Goal: Task Accomplishment & Management: Manage account settings

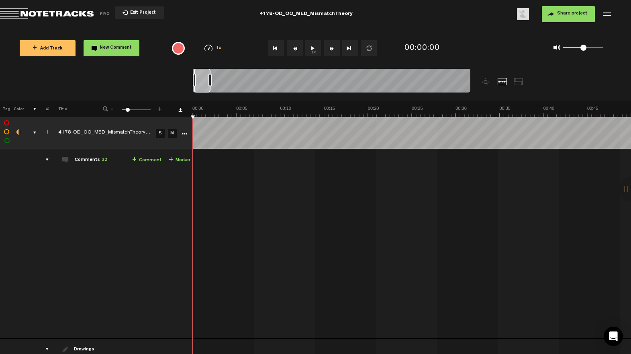
click at [209, 80] on div at bounding box center [332, 81] width 278 height 27
drag, startPoint x: 215, startPoint y: 79, endPoint x: 223, endPoint y: 77, distance: 8.3
click at [223, 77] on div at bounding box center [223, 80] width 3 height 13
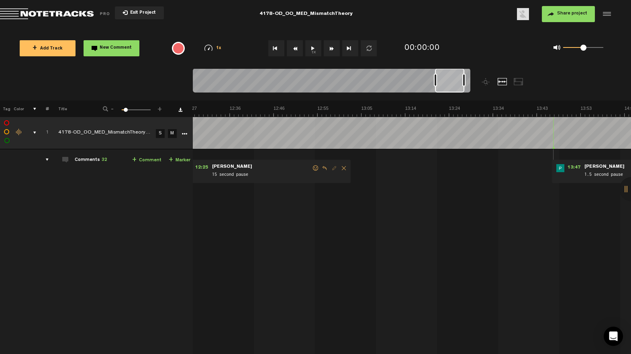
drag, startPoint x: 215, startPoint y: 82, endPoint x: 458, endPoint y: 82, distance: 242.3
click at [457, 83] on div at bounding box center [449, 80] width 29 height 24
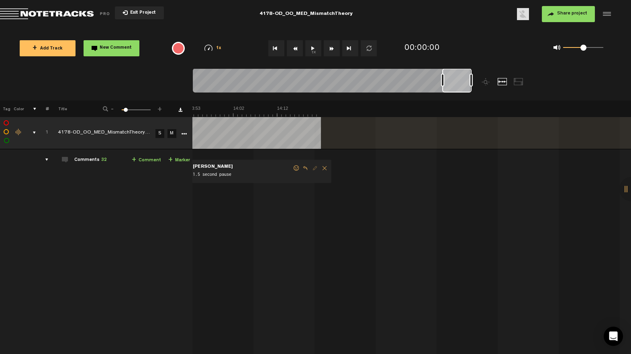
scroll to position [0, 3724]
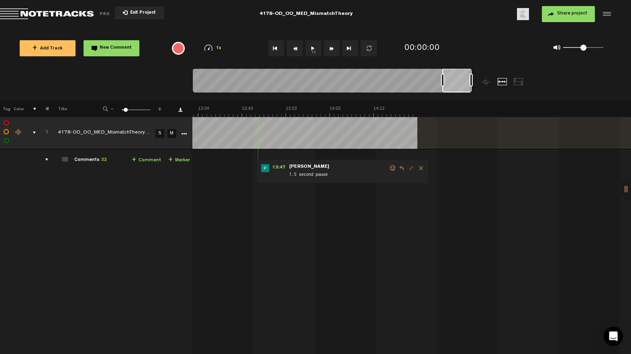
click at [389, 167] on span at bounding box center [393, 168] width 8 height 6
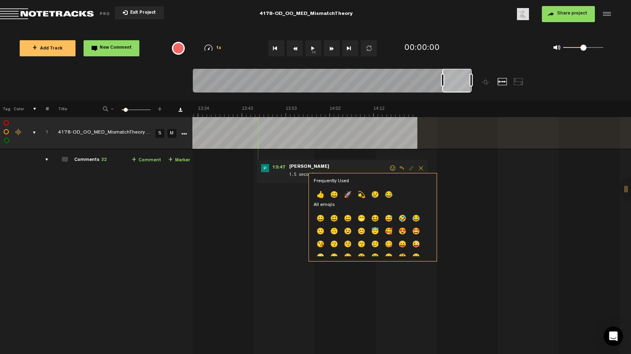
click at [319, 190] on p "👍" at bounding box center [321, 195] width 14 height 13
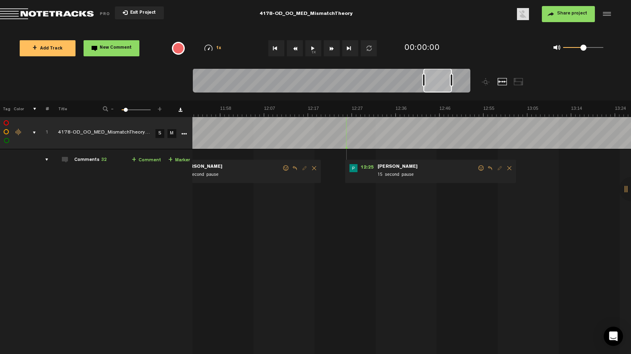
scroll to position [0, 3257]
drag, startPoint x: 455, startPoint y: 86, endPoint x: 436, endPoint y: 93, distance: 20.1
click at [436, 93] on div at bounding box center [332, 81] width 278 height 27
drag, startPoint x: 484, startPoint y: 169, endPoint x: 479, endPoint y: 169, distance: 4.8
click at [484, 169] on span at bounding box center [487, 168] width 8 height 6
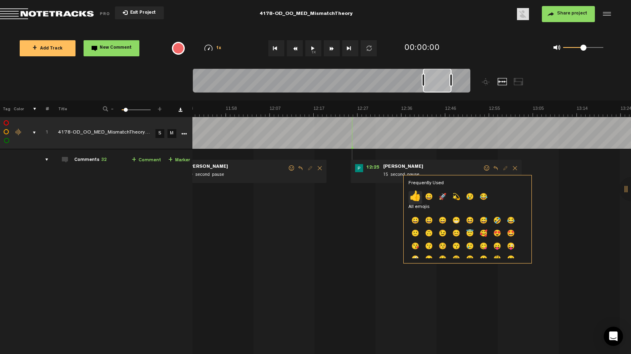
click at [415, 193] on p "👍" at bounding box center [416, 197] width 14 height 13
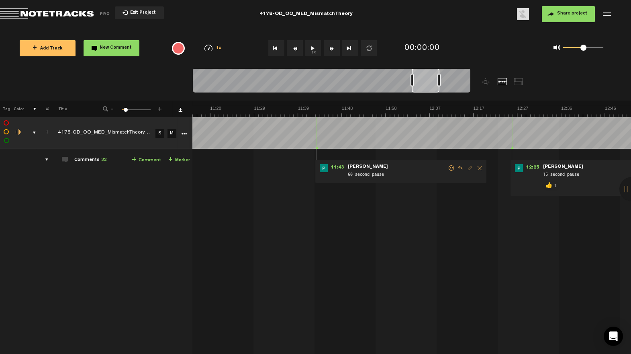
drag, startPoint x: 438, startPoint y: 89, endPoint x: 426, endPoint y: 88, distance: 11.7
click at [427, 88] on div at bounding box center [426, 80] width 28 height 24
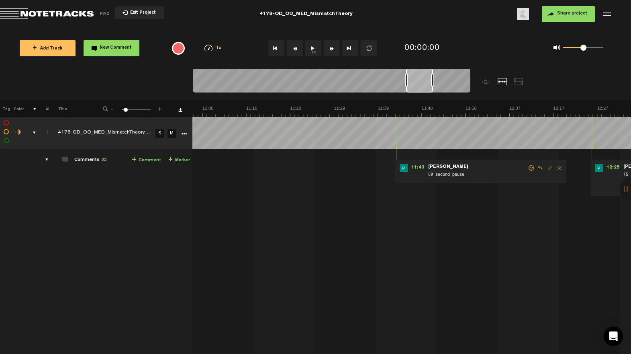
scroll to position [0, 3017]
click at [421, 91] on div at bounding box center [419, 80] width 27 height 24
click at [528, 167] on span at bounding box center [532, 168] width 8 height 6
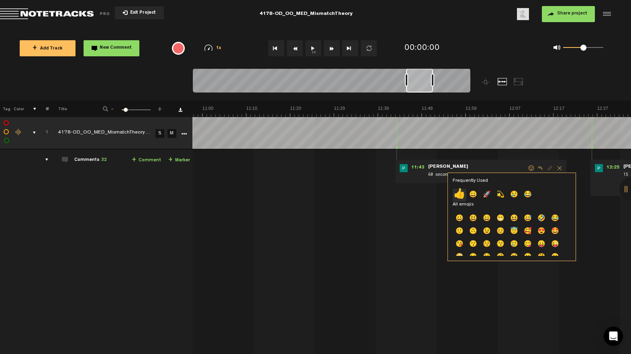
click at [461, 192] on p "👍" at bounding box center [460, 194] width 14 height 13
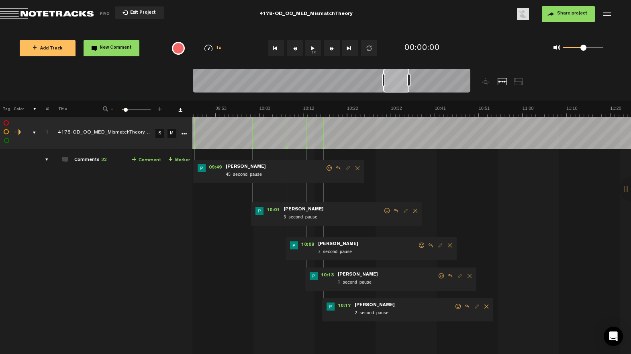
scroll to position [0, 2686]
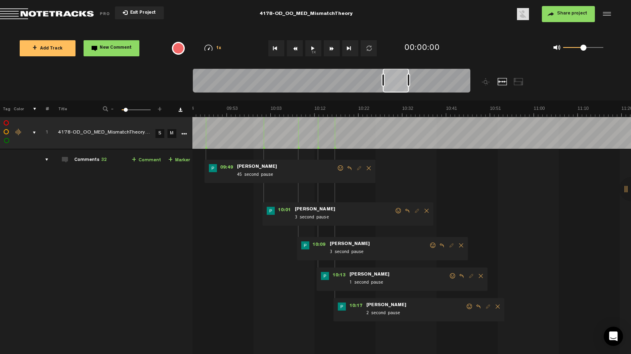
drag, startPoint x: 422, startPoint y: 87, endPoint x: 406, endPoint y: 88, distance: 16.5
click at [406, 88] on div at bounding box center [396, 80] width 26 height 24
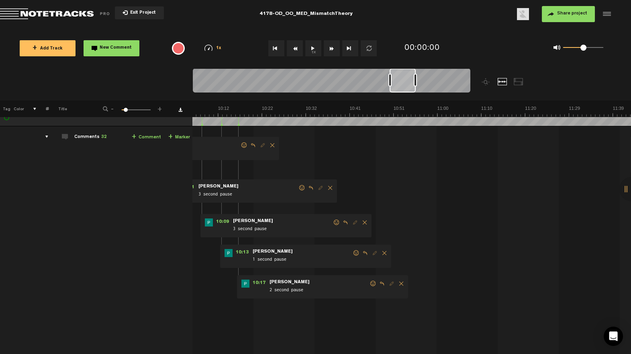
scroll to position [22, 0]
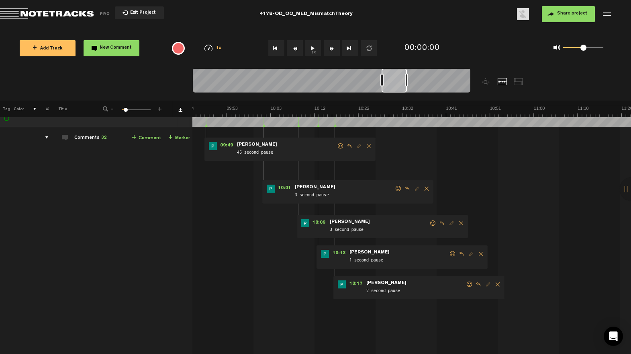
drag, startPoint x: 404, startPoint y: 88, endPoint x: 392, endPoint y: 106, distance: 22.0
click at [399, 90] on div at bounding box center [394, 80] width 25 height 24
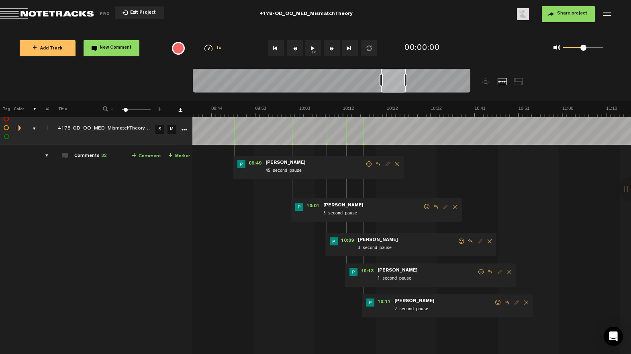
scroll to position [4, 0]
click at [499, 303] on span at bounding box center [498, 303] width 8 height 6
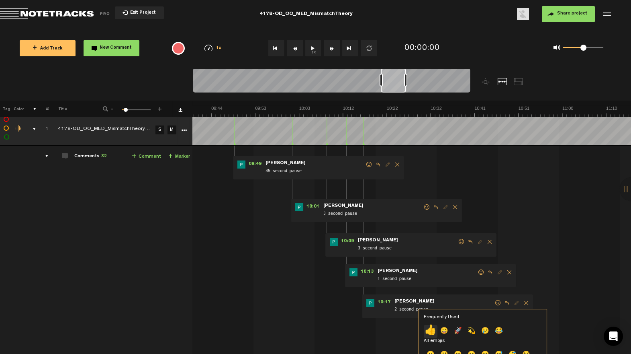
click at [434, 328] on p "👍" at bounding box center [431, 331] width 14 height 13
drag, startPoint x: 479, startPoint y: 273, endPoint x: 450, endPoint y: 282, distance: 29.5
click at [477, 273] on span at bounding box center [481, 272] width 8 height 6
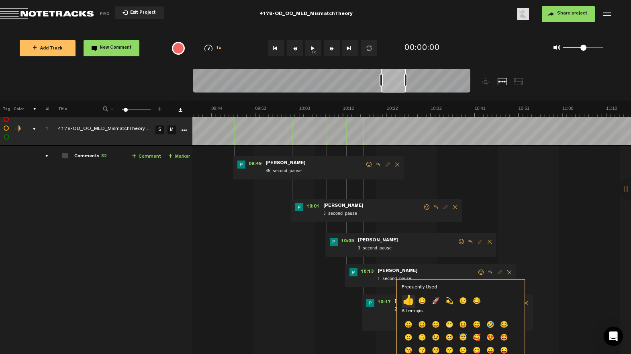
click at [408, 298] on p "👍" at bounding box center [409, 301] width 14 height 13
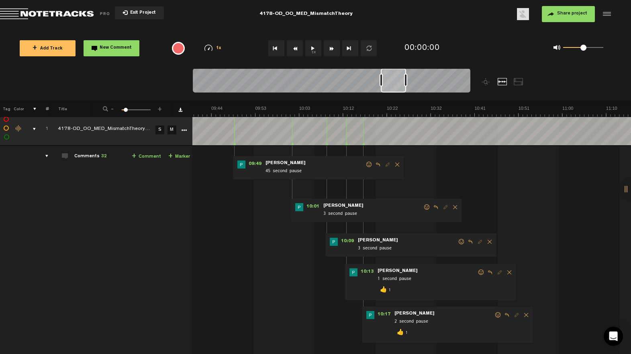
drag, startPoint x: 460, startPoint y: 240, endPoint x: 455, endPoint y: 241, distance: 4.5
click at [459, 240] on span at bounding box center [462, 242] width 8 height 6
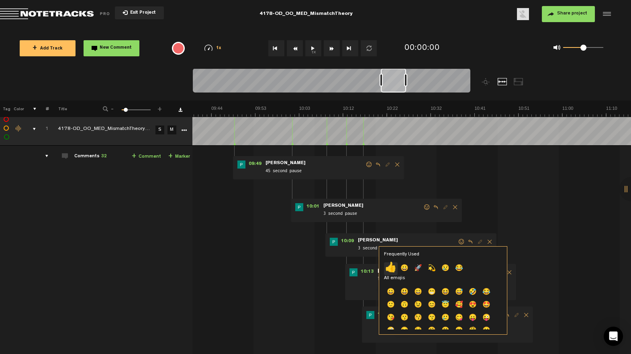
click at [391, 264] on p "👍" at bounding box center [391, 268] width 14 height 13
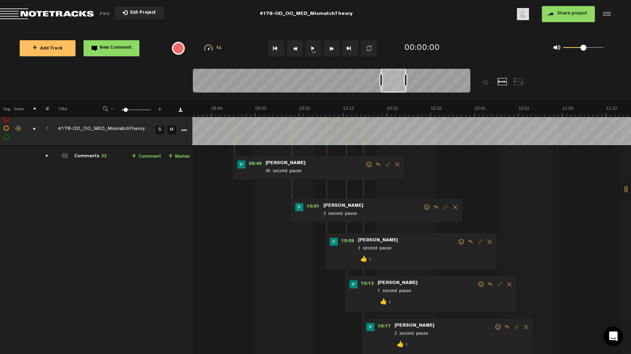
click at [424, 208] on span at bounding box center [427, 207] width 8 height 6
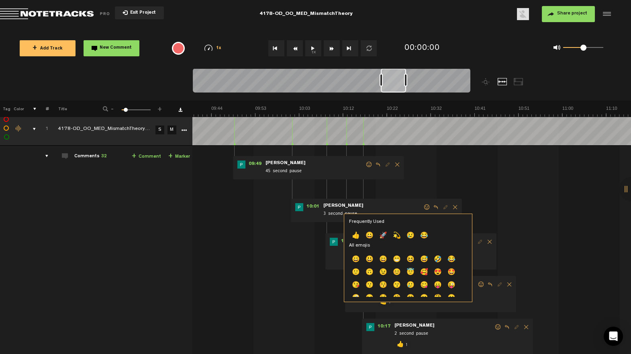
drag, startPoint x: 360, startPoint y: 235, endPoint x: 360, endPoint y: 207, distance: 28.5
click at [360, 235] on p "👍" at bounding box center [356, 235] width 14 height 13
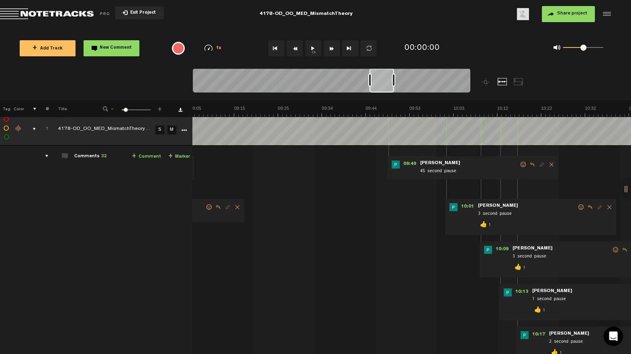
scroll to position [0, 2469]
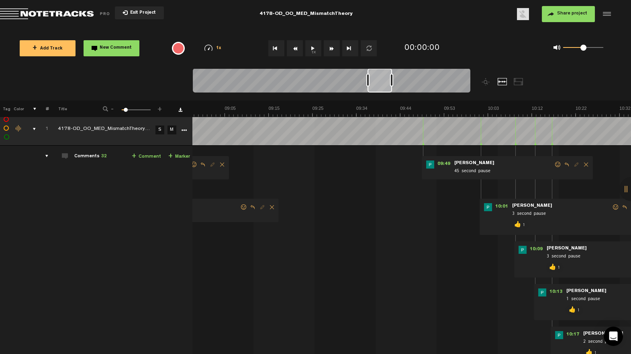
drag, startPoint x: 394, startPoint y: 90, endPoint x: 381, endPoint y: 91, distance: 13.3
click at [381, 91] on div at bounding box center [380, 80] width 25 height 24
click at [556, 162] on span at bounding box center [558, 165] width 8 height 6
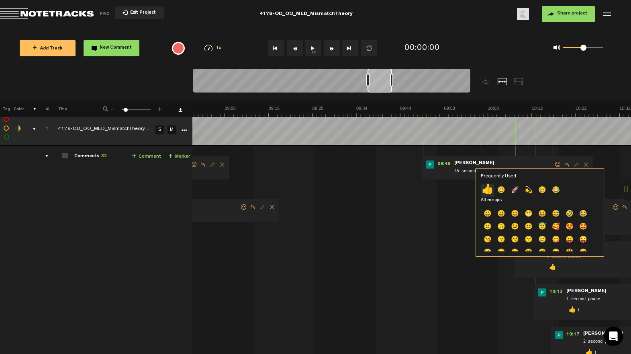
click at [485, 188] on p "👍" at bounding box center [488, 190] width 14 height 13
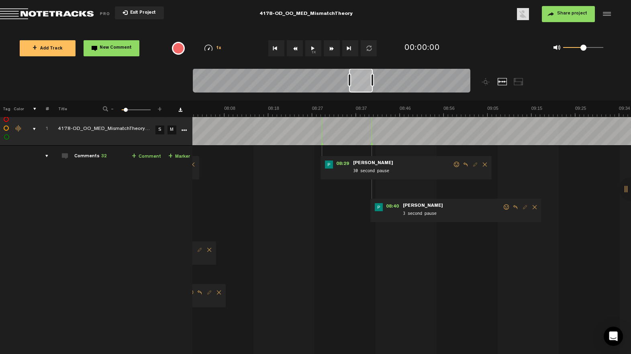
scroll to position [0, 2200]
drag, startPoint x: 383, startPoint y: 91, endPoint x: 364, endPoint y: 96, distance: 19.0
click at [364, 96] on div at bounding box center [366, 84] width 347 height 32
click at [514, 207] on span at bounding box center [512, 207] width 8 height 6
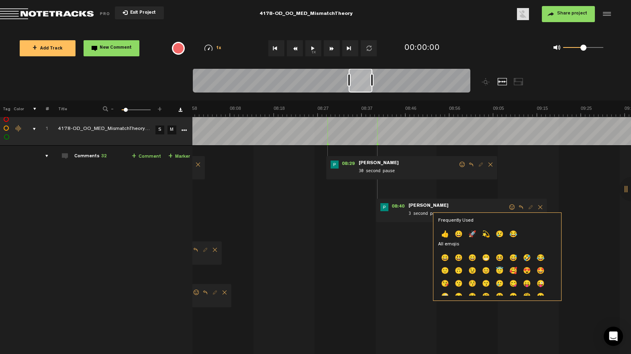
click at [445, 231] on p "👍" at bounding box center [445, 234] width 14 height 13
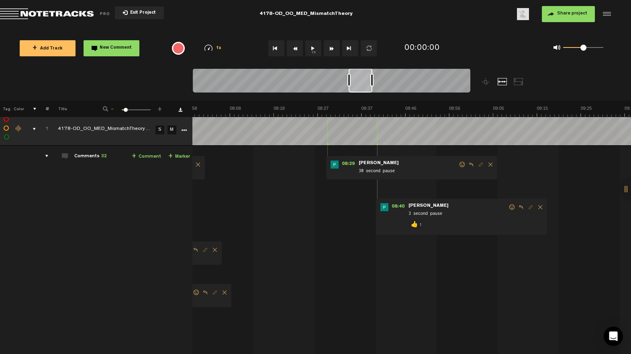
click at [462, 169] on div "08:29 - • Patrick Foley: "30 second pause" Patrick Foley 30 second pause" at bounding box center [411, 167] width 171 height 23
click at [462, 164] on span at bounding box center [462, 165] width 8 height 6
drag, startPoint x: 460, startPoint y: 163, endPoint x: 454, endPoint y: 166, distance: 6.8
click at [460, 162] on span at bounding box center [462, 165] width 8 height 6
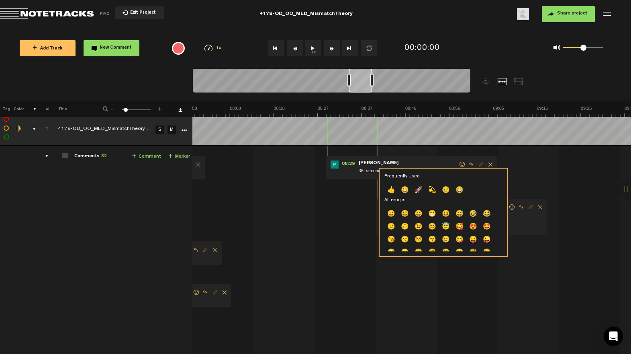
click at [397, 188] on p "👍" at bounding box center [392, 190] width 14 height 13
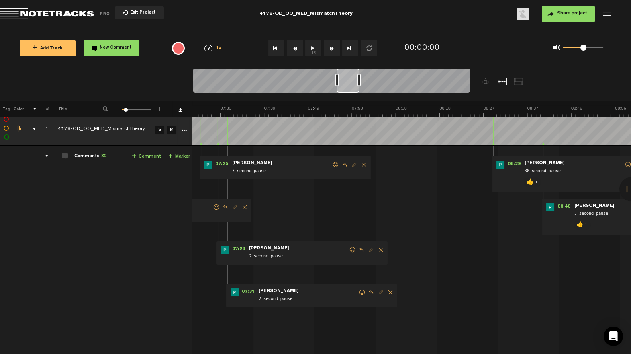
drag, startPoint x: 356, startPoint y: 93, endPoint x: 345, endPoint y: 95, distance: 10.6
click at [346, 95] on div at bounding box center [332, 81] width 278 height 27
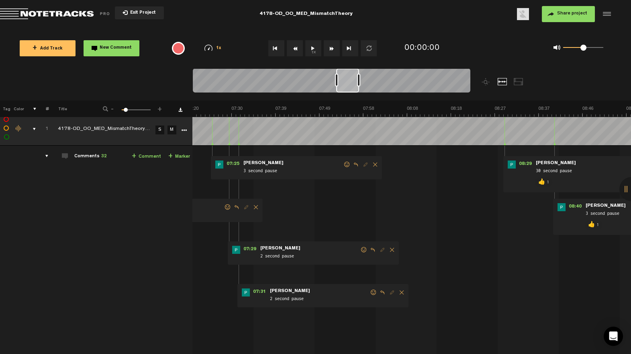
click at [371, 291] on span at bounding box center [374, 292] width 8 height 6
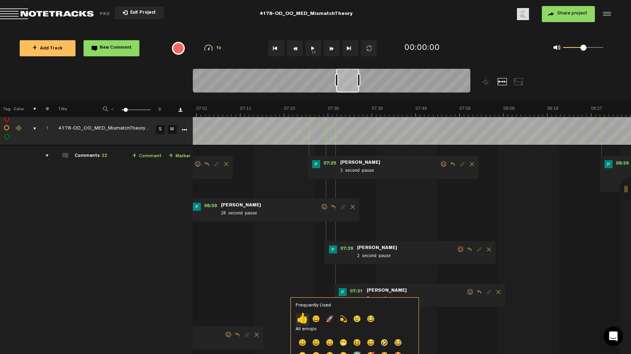
scroll to position [0, 0]
click at [307, 317] on p "👍" at bounding box center [303, 319] width 14 height 13
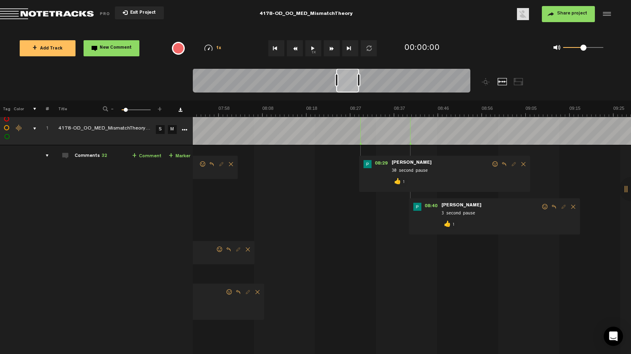
scroll to position [0, 2168]
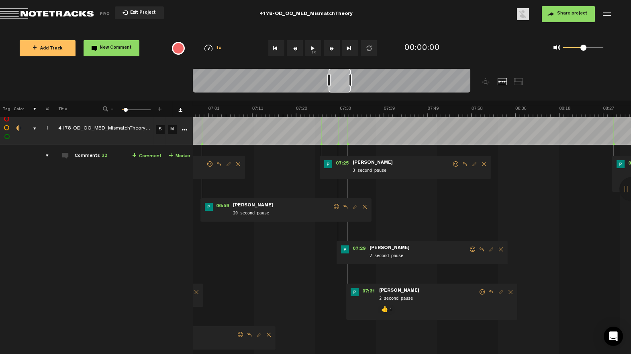
drag, startPoint x: 349, startPoint y: 89, endPoint x: 344, endPoint y: 92, distance: 5.8
click at [344, 92] on div at bounding box center [332, 81] width 278 height 27
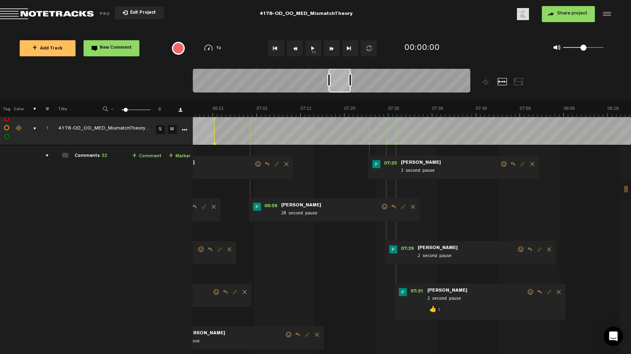
drag, startPoint x: 523, startPoint y: 249, endPoint x: 518, endPoint y: 253, distance: 6.4
click at [523, 249] on span at bounding box center [521, 249] width 8 height 6
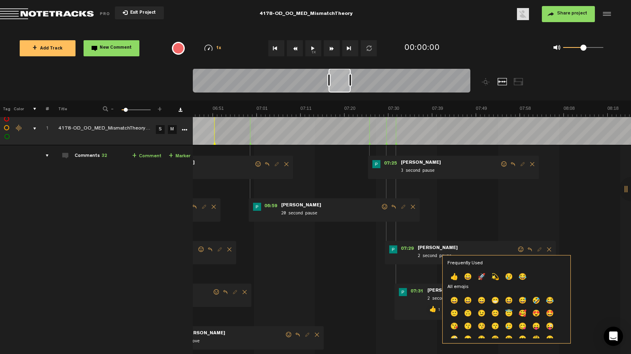
click at [454, 274] on p "👍" at bounding box center [455, 277] width 14 height 13
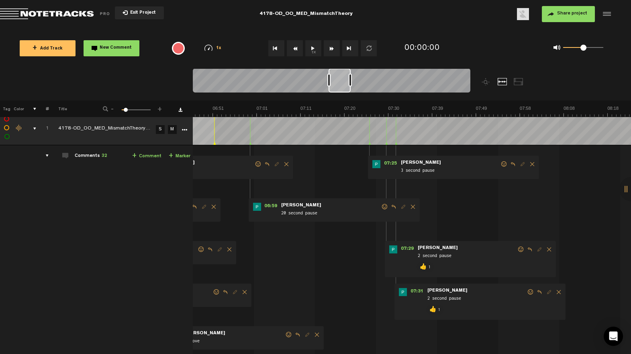
drag, startPoint x: 503, startPoint y: 165, endPoint x: 485, endPoint y: 170, distance: 19.2
click at [503, 165] on span at bounding box center [504, 164] width 8 height 6
click at [503, 162] on span at bounding box center [504, 164] width 8 height 6
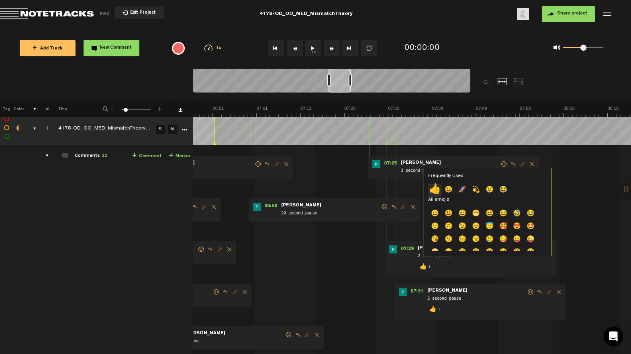
click at [436, 191] on p "👍" at bounding box center [435, 190] width 14 height 13
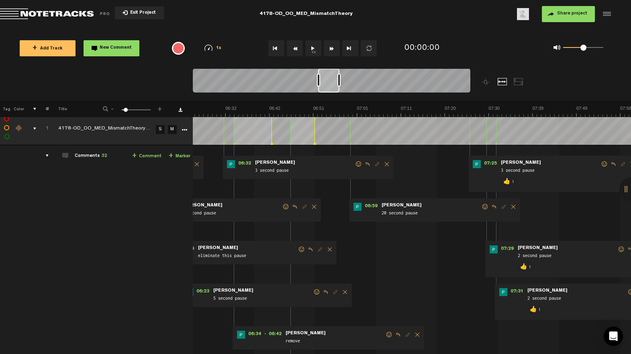
scroll to position [0, 1731]
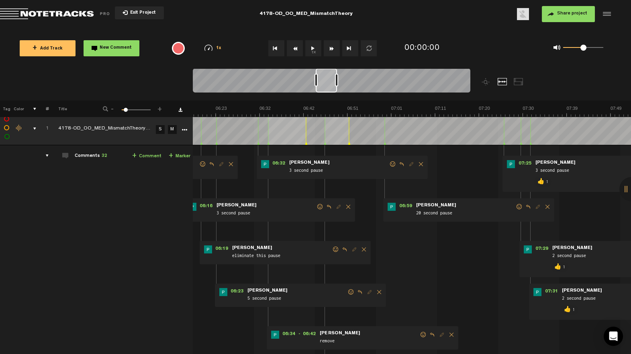
drag, startPoint x: 342, startPoint y: 84, endPoint x: 331, endPoint y: 99, distance: 18.2
click at [329, 91] on div at bounding box center [326, 80] width 21 height 24
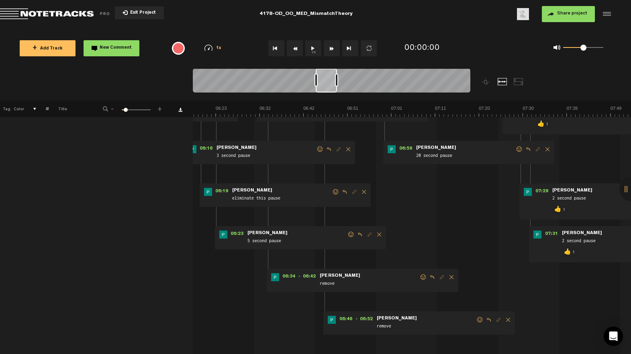
scroll to position [63, 0]
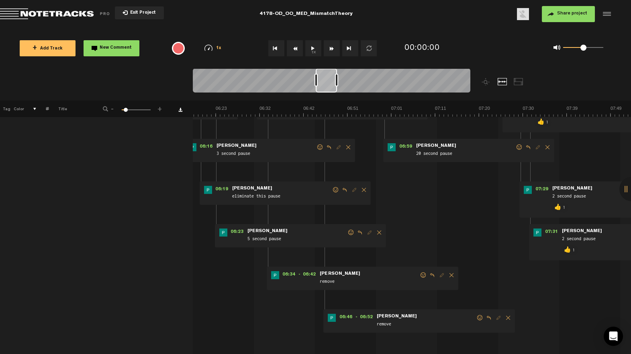
click at [480, 316] on span at bounding box center [480, 318] width 8 height 6
click at [409, 340] on p "👍" at bounding box center [412, 344] width 14 height 13
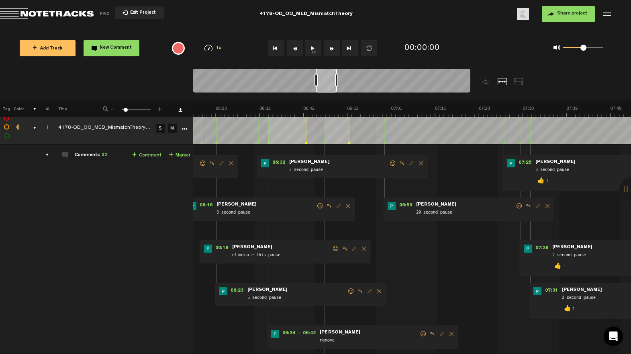
scroll to position [5, 0]
click at [518, 202] on div "06:59 - • Patrick Foley: "20 second pause" Patrick Foley 20 second pause" at bounding box center [468, 208] width 171 height 23
click at [518, 204] on span at bounding box center [520, 206] width 8 height 6
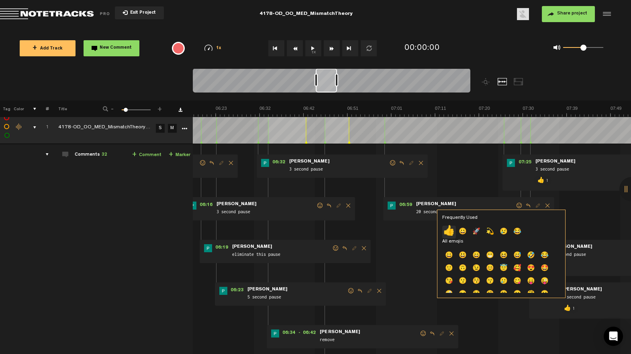
click at [449, 232] on p "👍" at bounding box center [449, 231] width 14 height 13
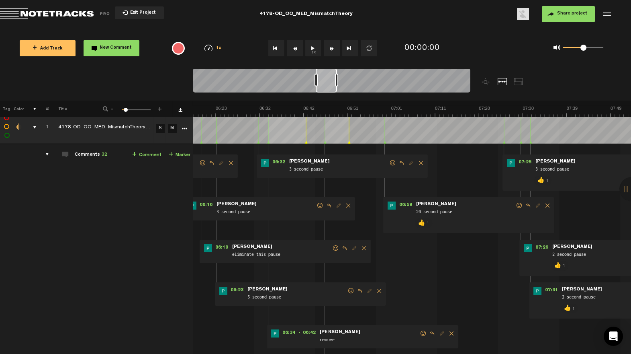
drag, startPoint x: 395, startPoint y: 164, endPoint x: 387, endPoint y: 166, distance: 7.9
click at [394, 164] on span at bounding box center [393, 163] width 8 height 6
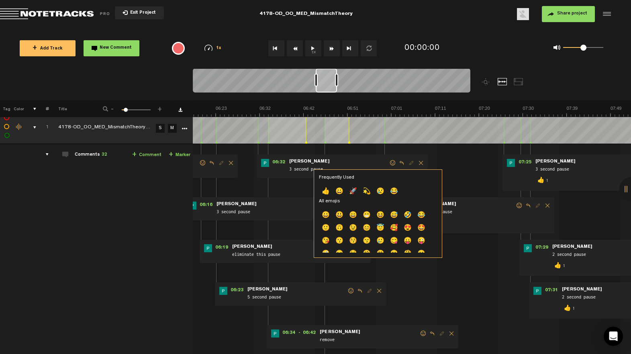
click at [329, 192] on p "👍" at bounding box center [326, 191] width 14 height 13
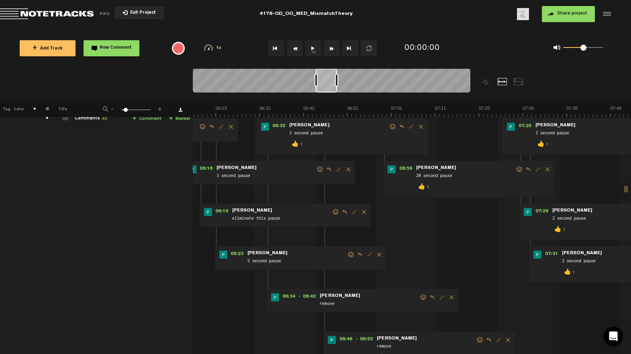
scroll to position [61, 0]
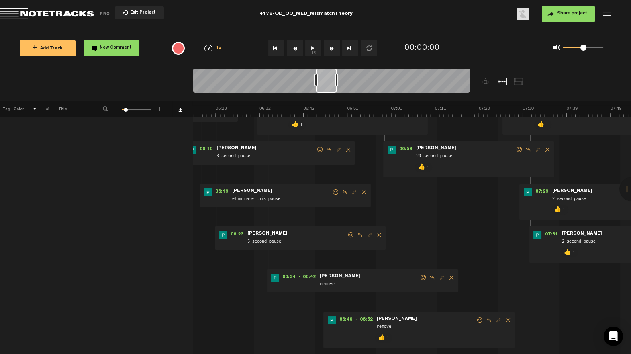
drag, startPoint x: 424, startPoint y: 278, endPoint x: 401, endPoint y: 283, distance: 23.5
click at [424, 278] on span at bounding box center [423, 277] width 8 height 6
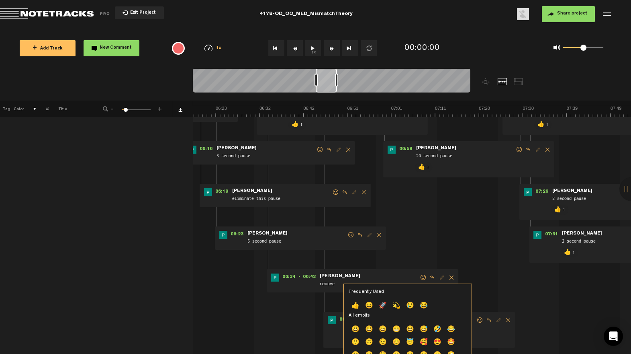
click at [356, 308] on p "👍" at bounding box center [356, 305] width 14 height 13
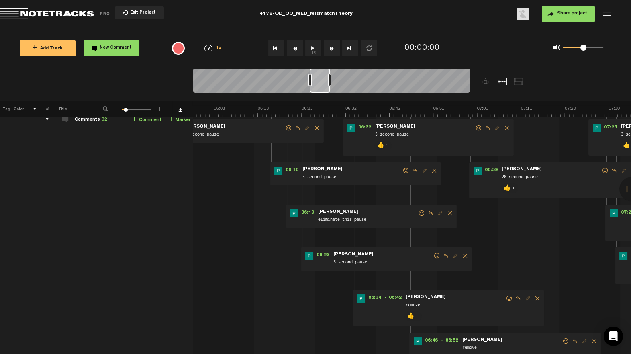
scroll to position [0, 1640]
drag, startPoint x: 320, startPoint y: 85, endPoint x: 329, endPoint y: 133, distance: 48.7
click at [318, 86] on div at bounding box center [320, 80] width 20 height 24
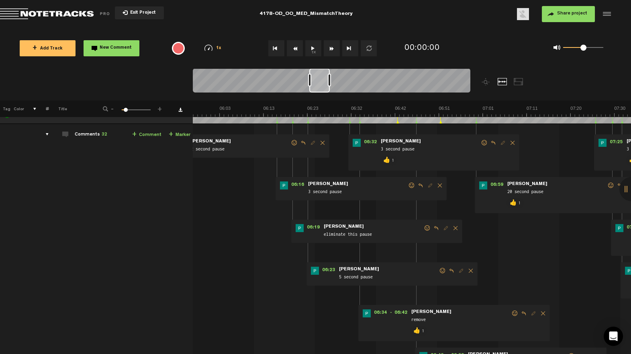
scroll to position [25, 0]
drag, startPoint x: 426, startPoint y: 228, endPoint x: 422, endPoint y: 229, distance: 4.5
click at [426, 228] on span at bounding box center [428, 228] width 8 height 6
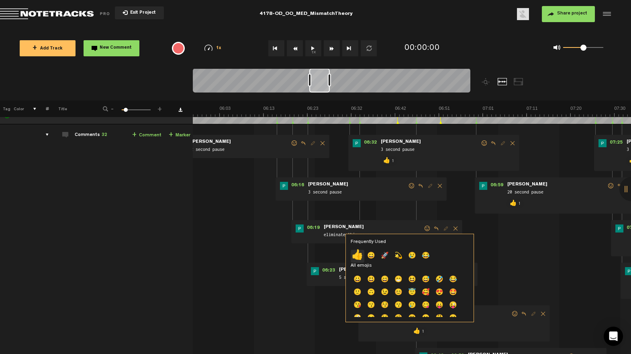
click at [355, 253] on p "👍" at bounding box center [358, 256] width 14 height 13
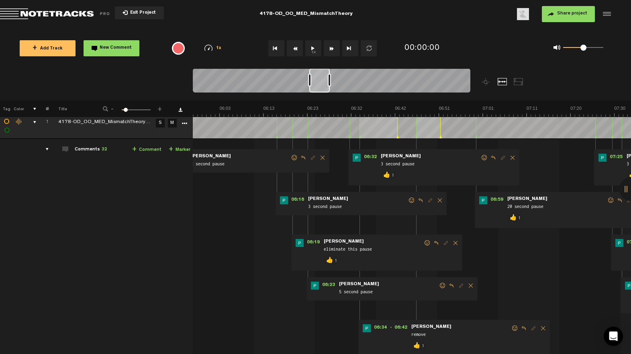
scroll to position [15, 0]
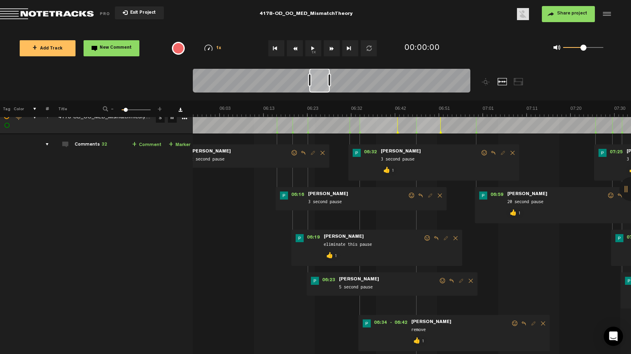
click at [441, 282] on span at bounding box center [443, 281] width 8 height 6
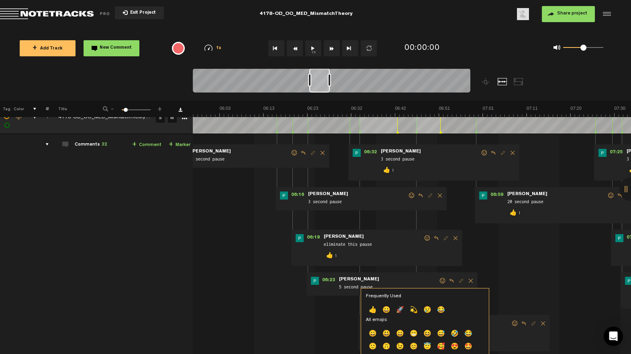
click at [370, 311] on p "👍" at bounding box center [373, 310] width 14 height 13
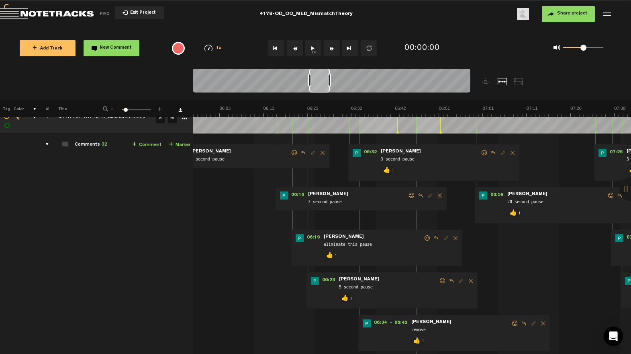
scroll to position [0, 0]
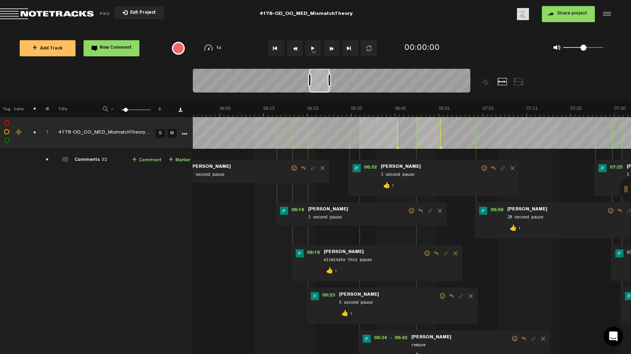
drag, startPoint x: 409, startPoint y: 211, endPoint x: 405, endPoint y: 214, distance: 5.1
click at [409, 211] on span at bounding box center [412, 211] width 8 height 6
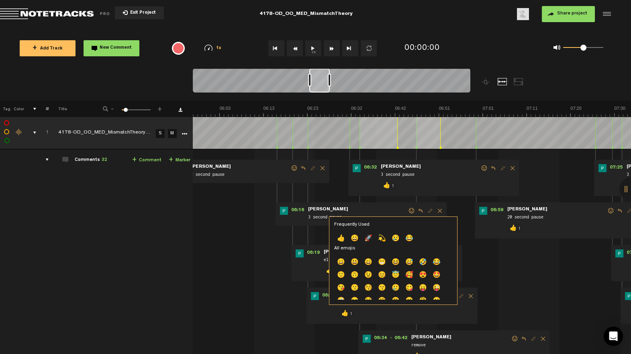
click at [340, 237] on p "👍" at bounding box center [341, 238] width 14 height 13
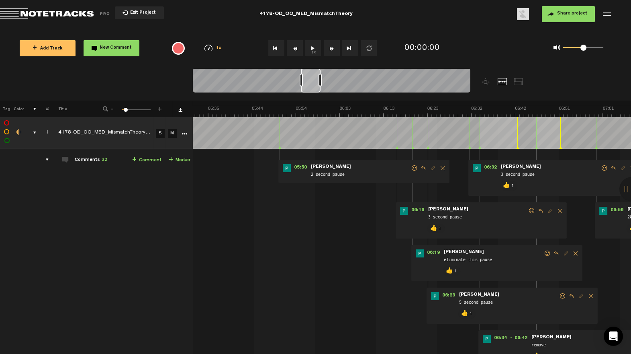
drag, startPoint x: 321, startPoint y: 88, endPoint x: 311, endPoint y: 92, distance: 10.8
click at [312, 92] on div at bounding box center [311, 80] width 20 height 24
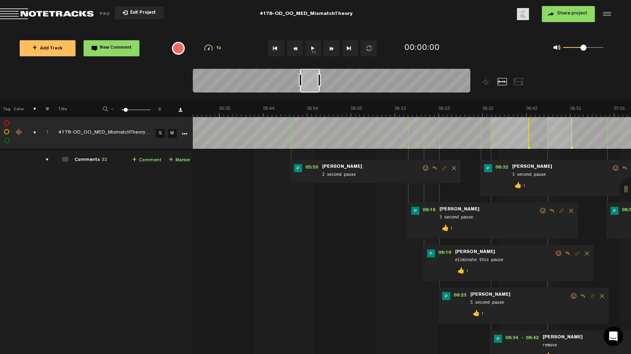
click at [423, 168] on span at bounding box center [426, 168] width 8 height 6
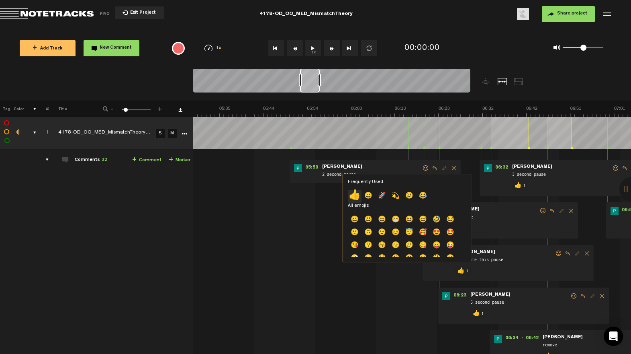
click at [352, 192] on p "👍" at bounding box center [355, 196] width 14 height 13
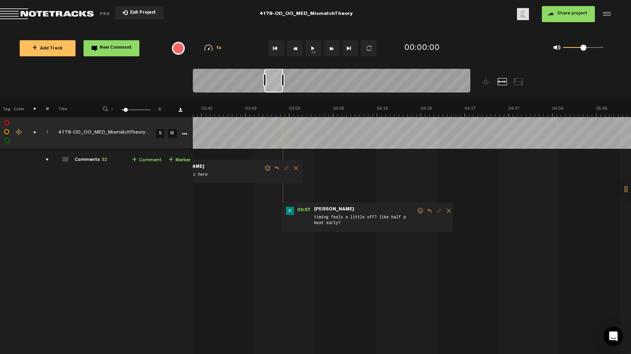
scroll to position [0, 988]
drag, startPoint x: 313, startPoint y: 86, endPoint x: 276, endPoint y: 101, distance: 39.6
click at [276, 28] on div "Loading... 100% + Add Track New Comment 1x 0.25x 0.5x 0.75x 1x 1.25x 1.5x 1.75x…" at bounding box center [315, 28] width 631 height 0
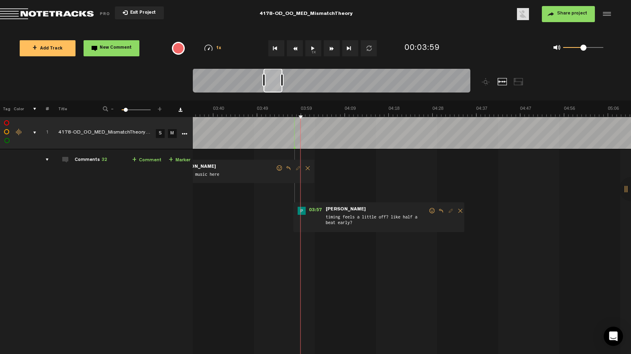
click at [432, 212] on span at bounding box center [432, 211] width 8 height 6
click at [429, 210] on span at bounding box center [432, 211] width 8 height 6
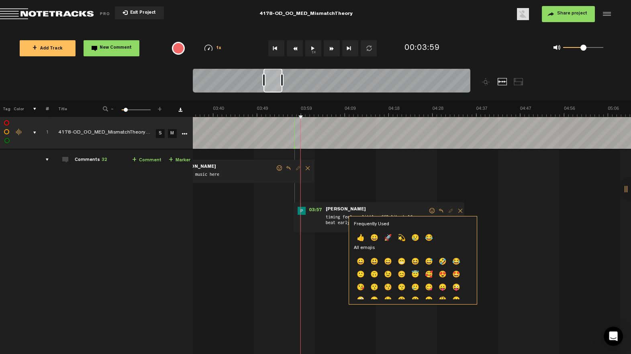
click at [360, 237] on p "👍" at bounding box center [361, 238] width 14 height 13
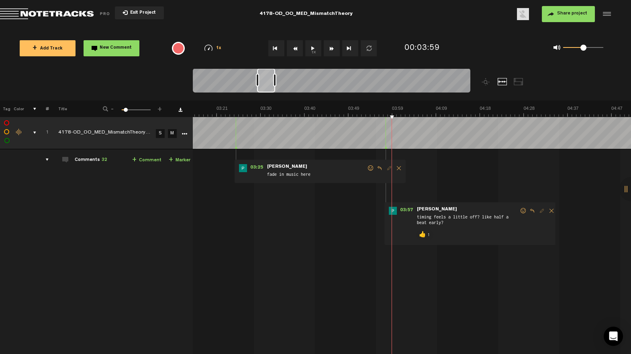
scroll to position [0, 886]
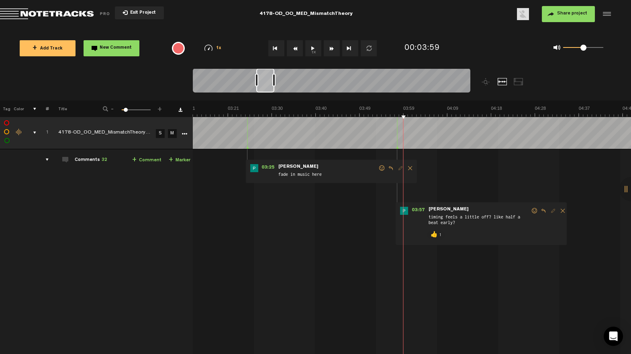
drag, startPoint x: 270, startPoint y: 89, endPoint x: 263, endPoint y: 91, distance: 7.4
click at [263, 91] on div at bounding box center [265, 80] width 18 height 24
drag, startPoint x: 381, startPoint y: 168, endPoint x: 377, endPoint y: 170, distance: 4.5
click at [381, 168] on span at bounding box center [382, 168] width 8 height 6
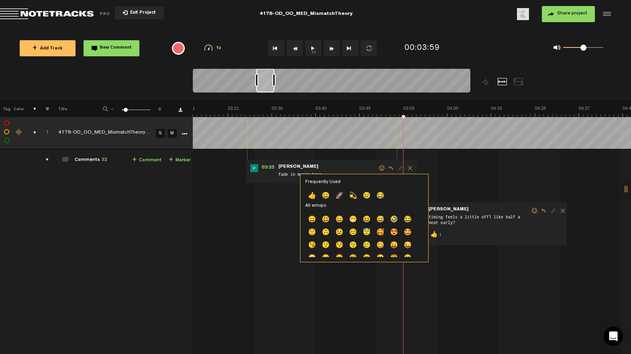
click at [317, 194] on p "👍" at bounding box center [312, 196] width 14 height 13
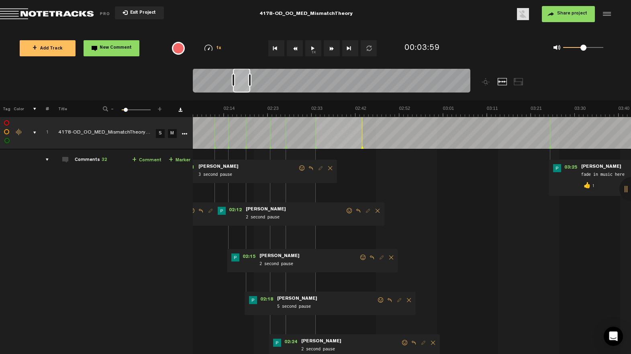
scroll to position [0, 520]
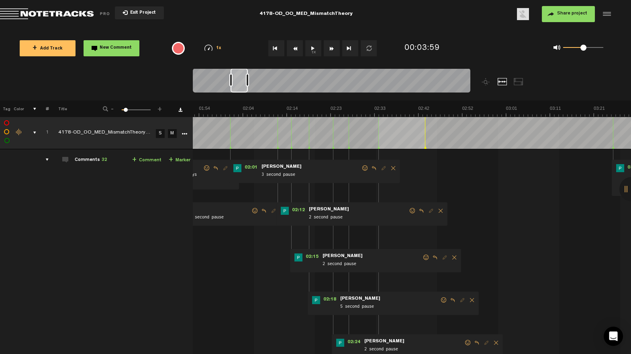
drag, startPoint x: 268, startPoint y: 92, endPoint x: 248, endPoint y: 101, distance: 22.3
click at [242, 94] on div at bounding box center [332, 81] width 278 height 27
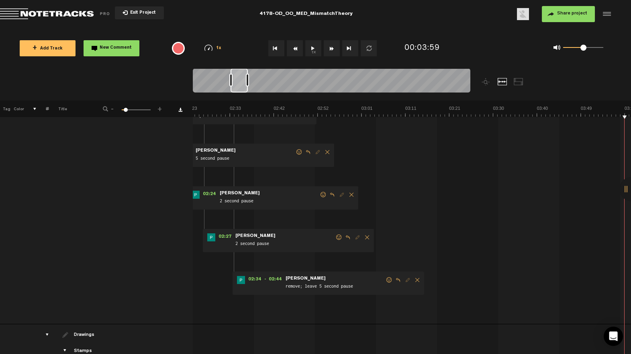
scroll to position [148, 2]
drag, startPoint x: 386, startPoint y: 279, endPoint x: 348, endPoint y: 297, distance: 41.7
click at [386, 279] on span at bounding box center [389, 280] width 8 height 6
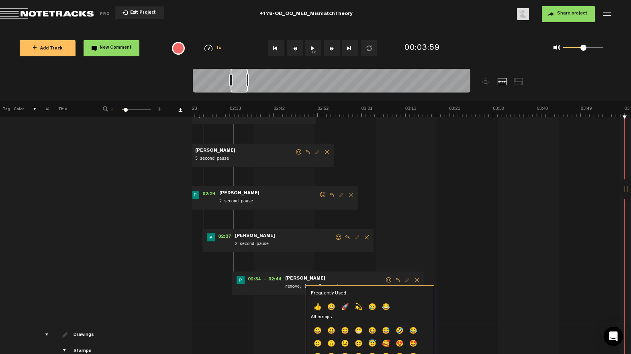
drag, startPoint x: 316, startPoint y: 305, endPoint x: 304, endPoint y: 287, distance: 21.5
click at [316, 305] on p "👍" at bounding box center [318, 307] width 14 height 13
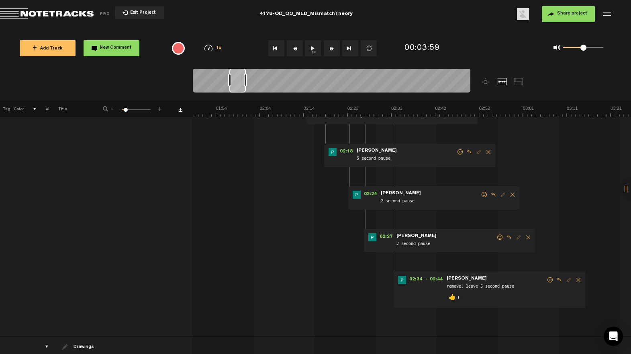
click at [239, 90] on div at bounding box center [237, 80] width 16 height 24
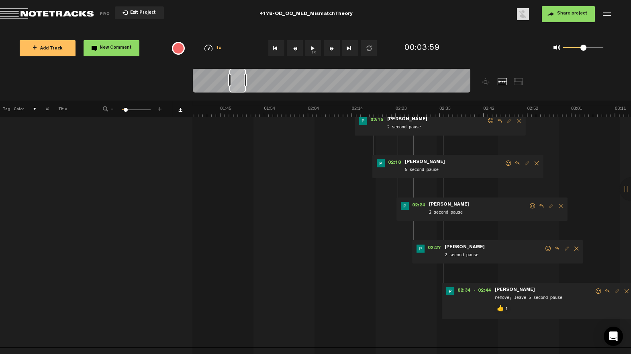
scroll to position [134, 2]
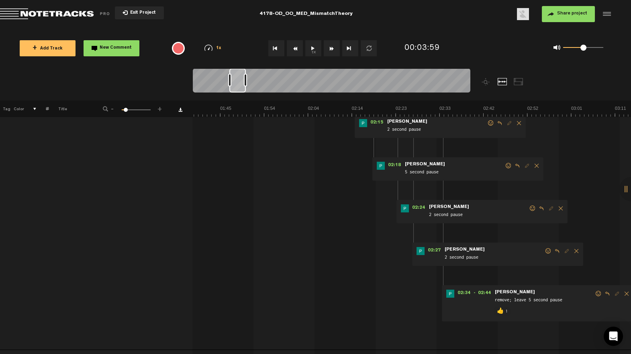
click at [547, 251] on span at bounding box center [548, 251] width 8 height 6
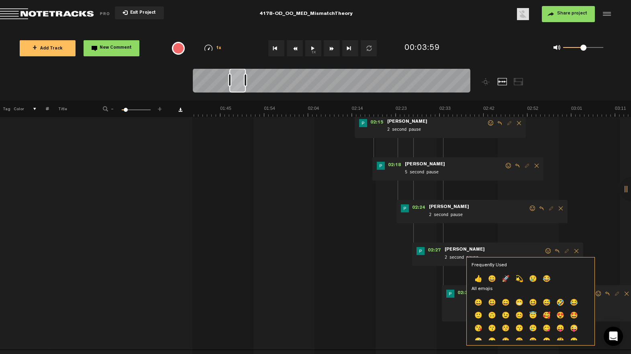
drag, startPoint x: 477, startPoint y: 277, endPoint x: 478, endPoint y: 270, distance: 6.6
click at [477, 277] on p "👍" at bounding box center [479, 279] width 14 height 13
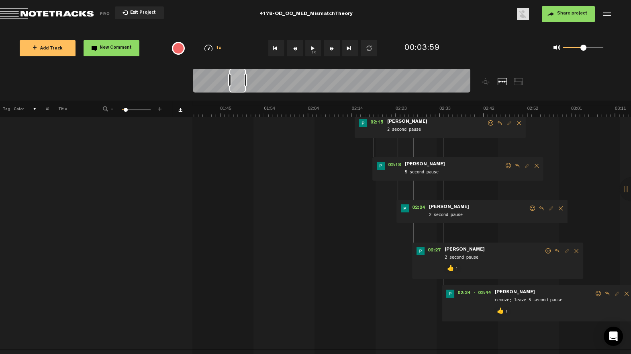
click at [529, 209] on span at bounding box center [533, 208] width 8 height 6
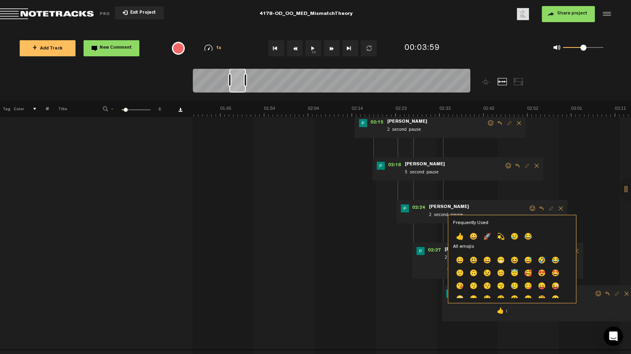
drag, startPoint x: 459, startPoint y: 235, endPoint x: 451, endPoint y: 232, distance: 8.7
click at [458, 235] on p "👍" at bounding box center [460, 237] width 14 height 13
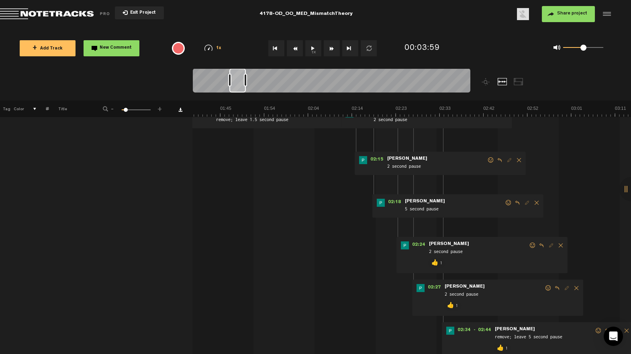
scroll to position [91, 2]
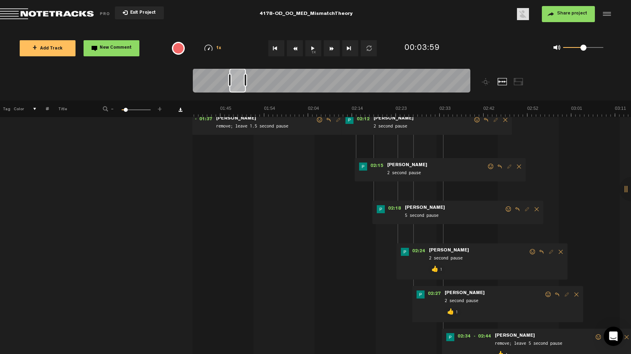
drag, startPoint x: 505, startPoint y: 207, endPoint x: 475, endPoint y: 221, distance: 33.6
click at [505, 207] on span at bounding box center [509, 209] width 8 height 6
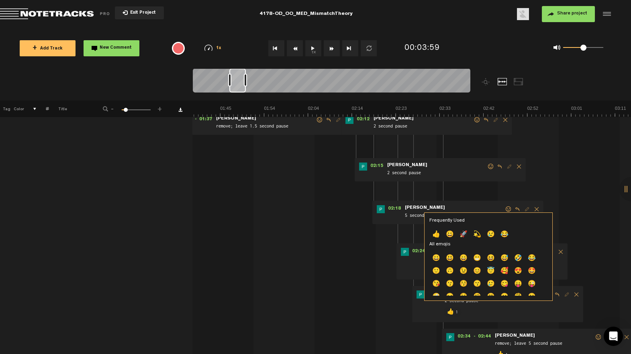
click at [437, 232] on p "👍" at bounding box center [437, 234] width 14 height 13
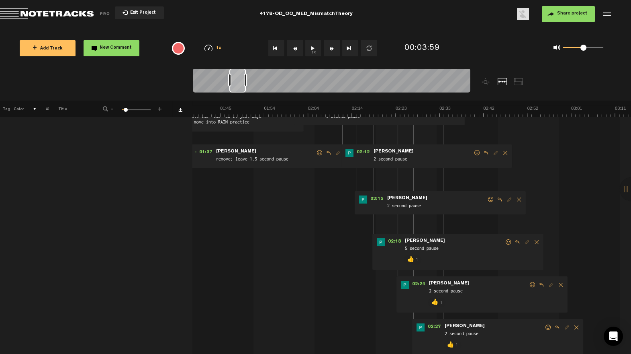
scroll to position [57, 2]
click at [487, 202] on span at bounding box center [491, 200] width 8 height 6
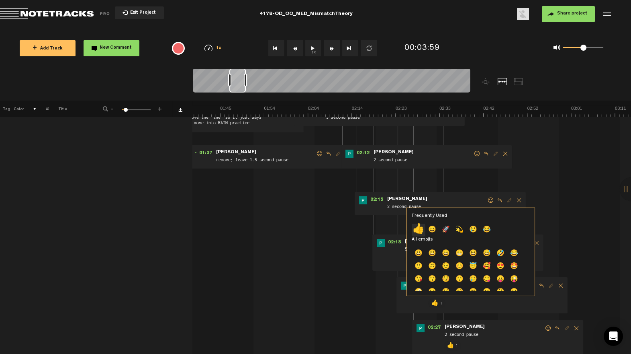
click at [420, 224] on p "👍" at bounding box center [419, 229] width 14 height 13
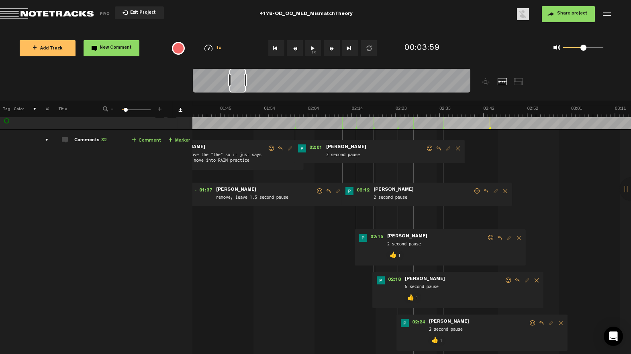
scroll to position [13, 2]
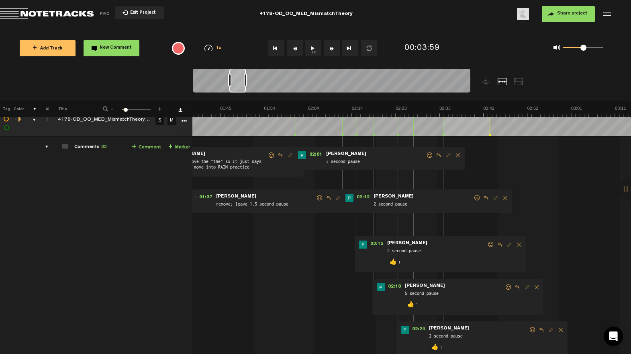
click at [475, 196] on span at bounding box center [477, 198] width 8 height 6
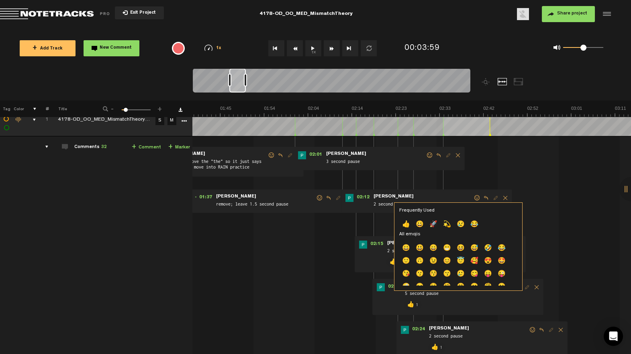
click at [409, 221] on p "👍" at bounding box center [406, 224] width 14 height 13
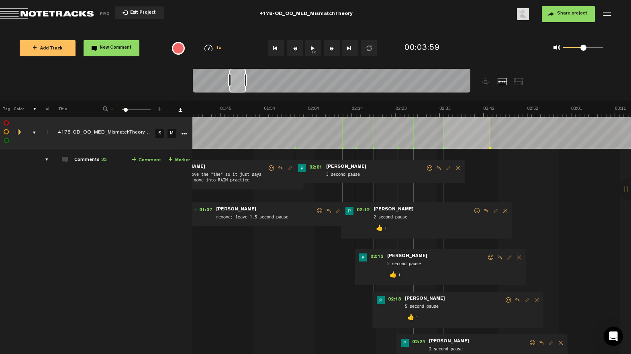
scroll to position [0, 551]
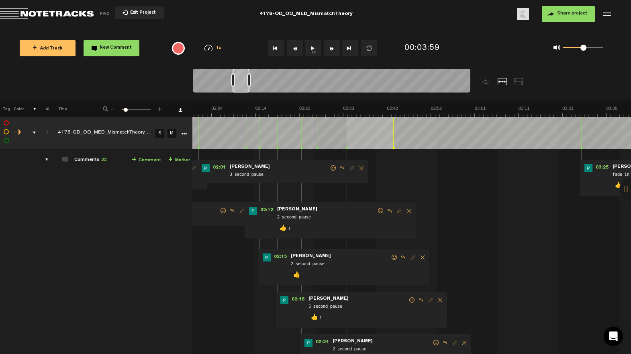
click at [333, 167] on span at bounding box center [333, 168] width 8 height 6
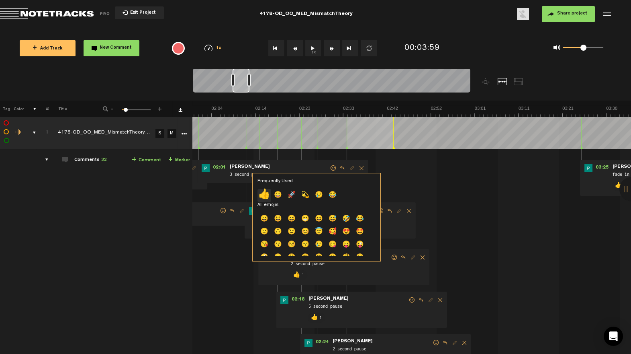
click at [262, 193] on p "👍" at bounding box center [265, 195] width 14 height 13
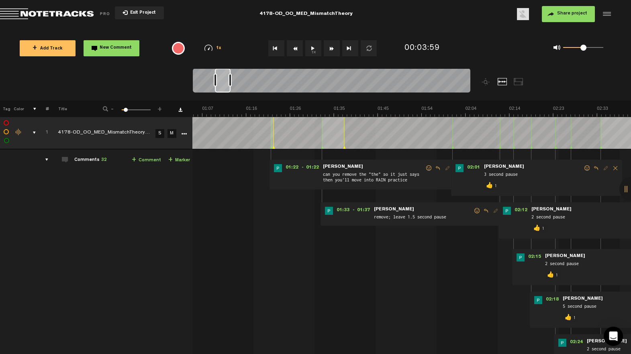
drag, startPoint x: 246, startPoint y: 90, endPoint x: 227, endPoint y: 96, distance: 19.7
click at [228, 96] on div at bounding box center [366, 84] width 347 height 32
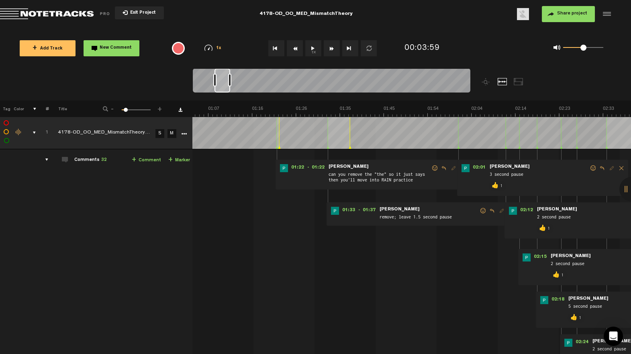
click at [479, 209] on span at bounding box center [483, 211] width 8 height 6
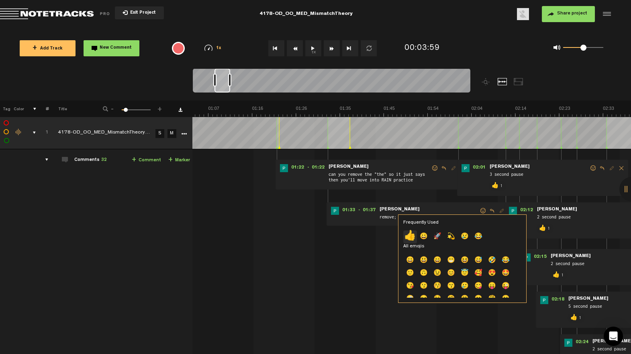
click at [411, 237] on p "👍" at bounding box center [410, 236] width 14 height 13
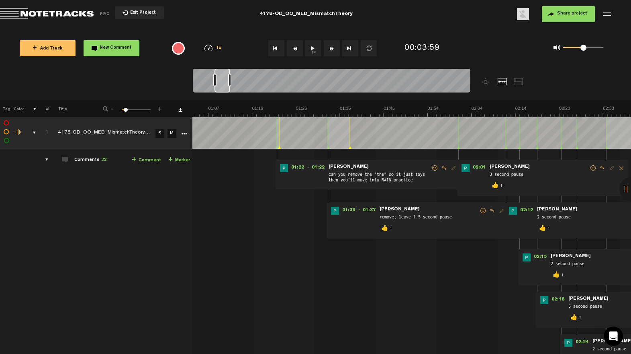
drag, startPoint x: 429, startPoint y: 167, endPoint x: 403, endPoint y: 182, distance: 29.9
click at [431, 167] on span at bounding box center [435, 168] width 8 height 6
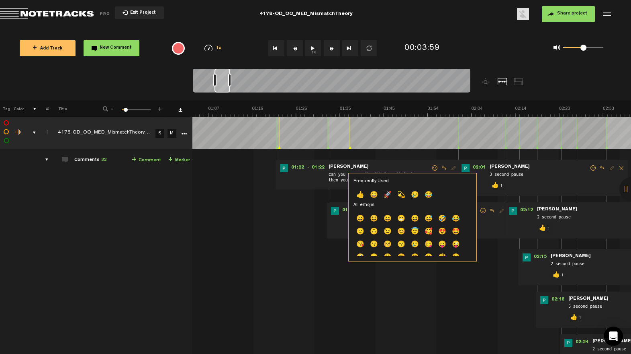
click at [361, 195] on p "👍" at bounding box center [361, 195] width 14 height 13
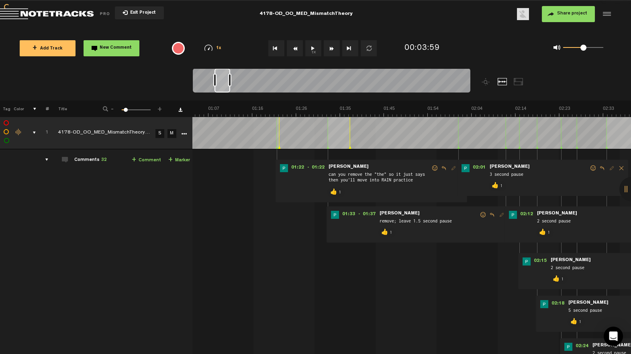
scroll to position [0, 0]
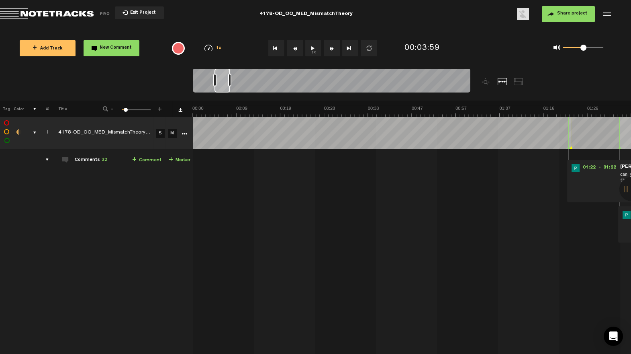
click at [35, 131] on div "comments, stamps & drawings" at bounding box center [31, 133] width 12 height 8
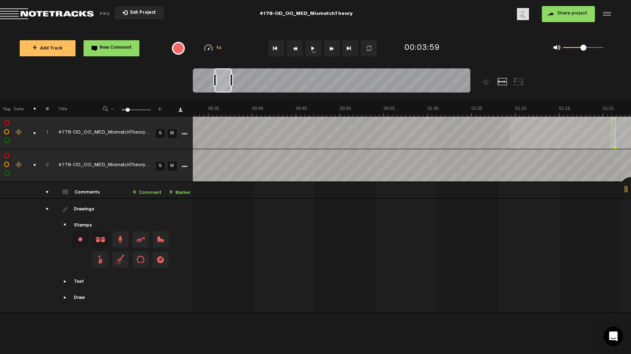
scroll to position [0, 550]
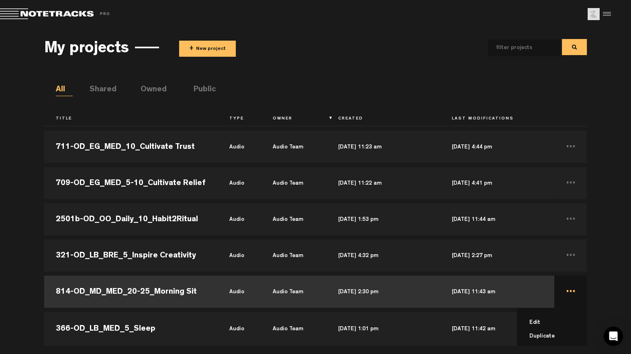
scroll to position [32, 0]
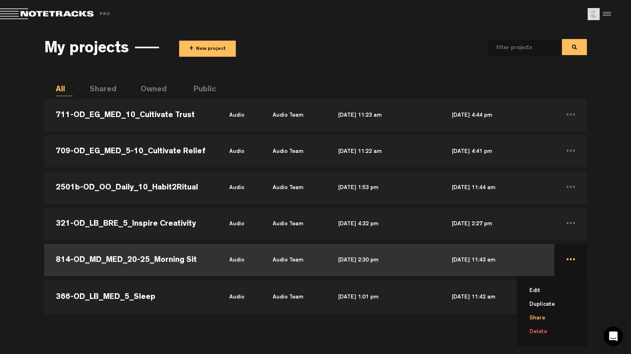
drag, startPoint x: 540, startPoint y: 329, endPoint x: 546, endPoint y: 319, distance: 11.4
click at [540, 329] on li "Delete" at bounding box center [557, 332] width 60 height 14
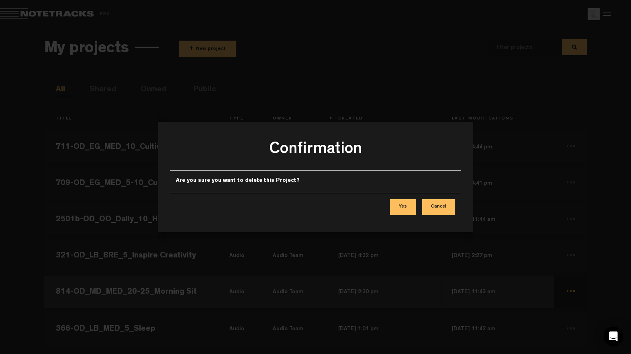
scroll to position [0, 0]
click at [410, 209] on button "Yes" at bounding box center [403, 207] width 26 height 16
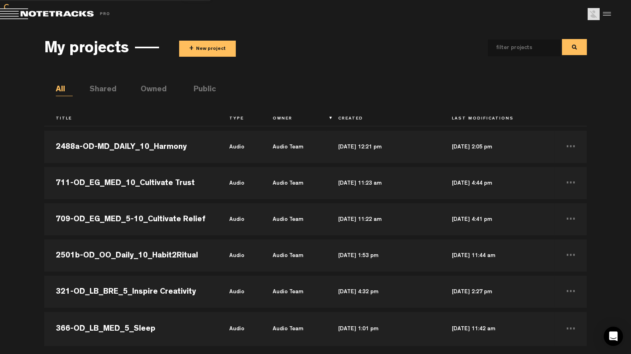
scroll to position [21628, 0]
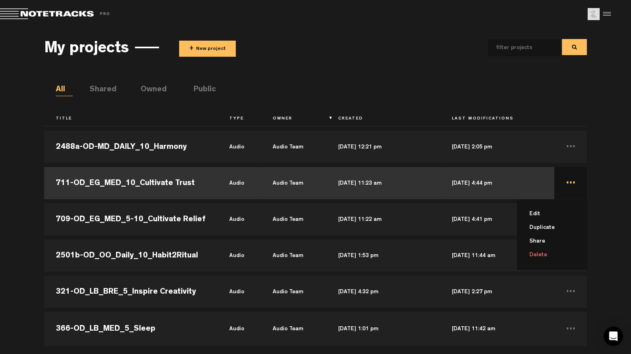
click at [535, 255] on li "Delete" at bounding box center [557, 255] width 60 height 14
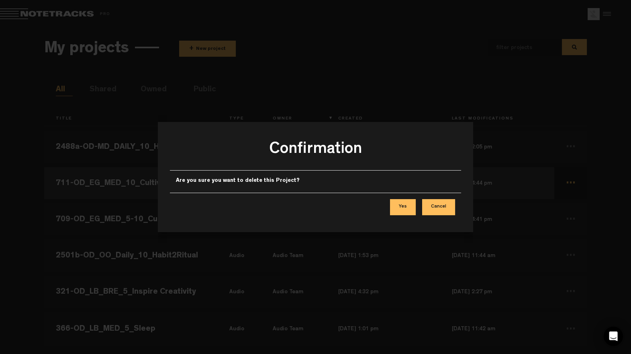
click at [407, 216] on div "Yes Cancel" at bounding box center [316, 206] width 292 height 29
drag, startPoint x: 407, startPoint y: 211, endPoint x: 406, endPoint y: 205, distance: 6.4
click at [406, 211] on button "Yes" at bounding box center [403, 207] width 26 height 16
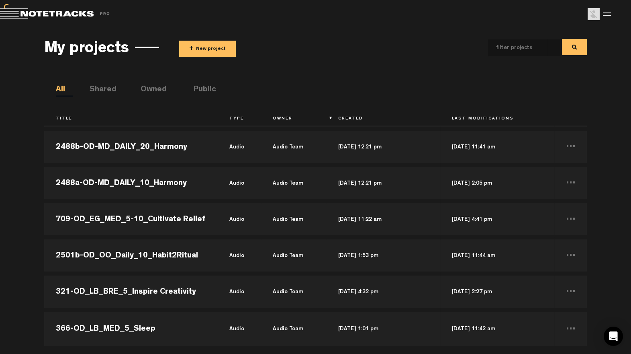
scroll to position [21591, 0]
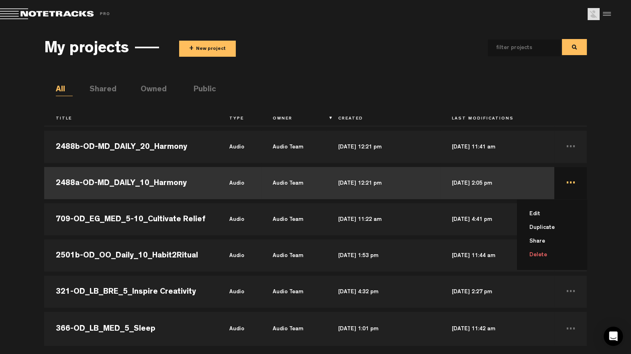
click at [531, 254] on li "Delete" at bounding box center [557, 255] width 60 height 14
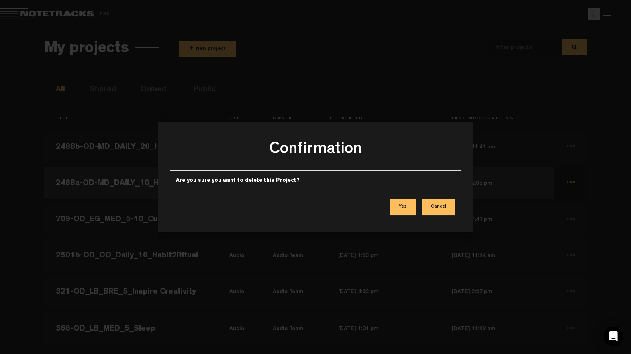
click at [405, 211] on button "Yes" at bounding box center [403, 207] width 26 height 16
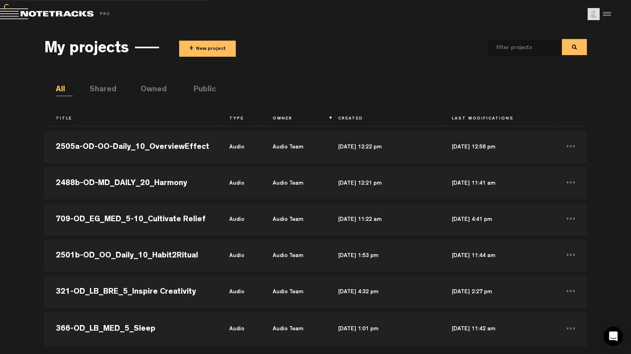
scroll to position [21555, 0]
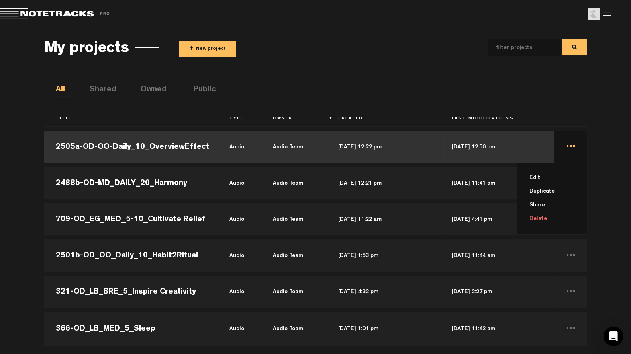
click at [544, 223] on li "Delete" at bounding box center [557, 219] width 60 height 14
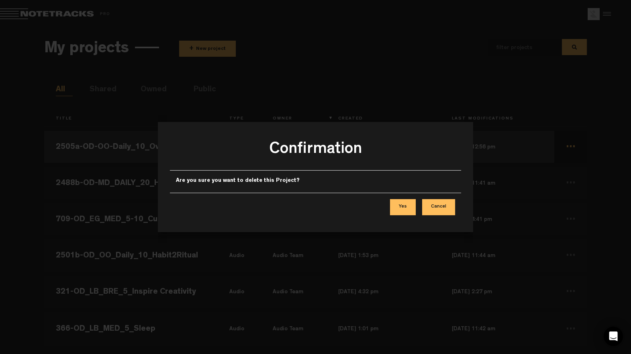
drag, startPoint x: 407, startPoint y: 207, endPoint x: 446, endPoint y: 195, distance: 40.7
click at [407, 207] on button "Yes" at bounding box center [403, 207] width 26 height 16
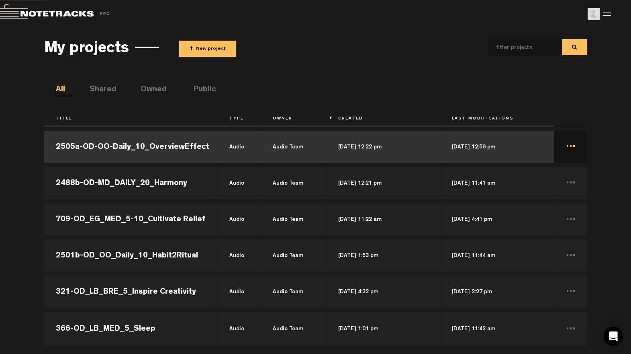
scroll to position [21519, 0]
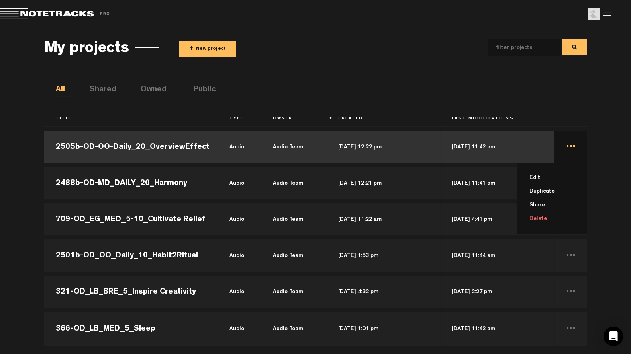
click at [540, 216] on li "Delete" at bounding box center [557, 219] width 60 height 14
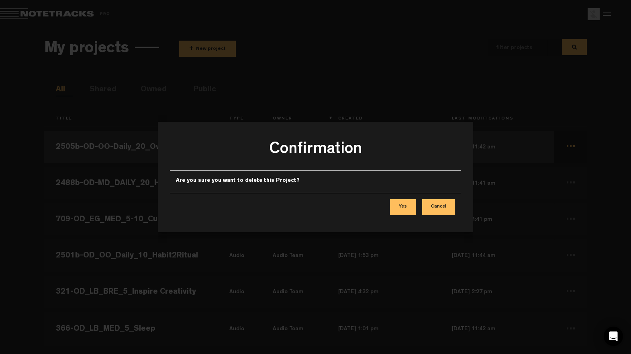
click at [409, 208] on button "Yes" at bounding box center [403, 207] width 26 height 16
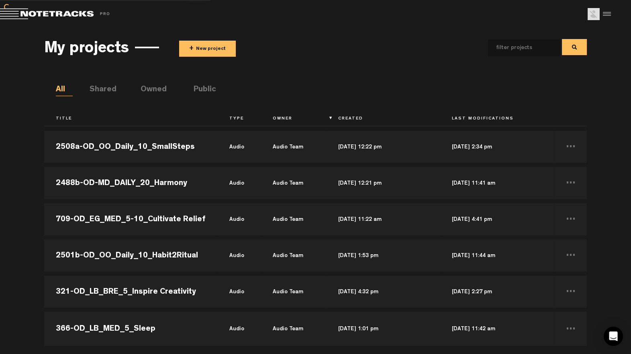
scroll to position [21483, 0]
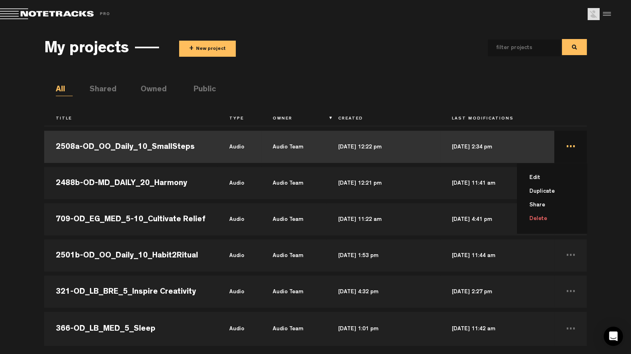
click at [533, 217] on li "Delete" at bounding box center [557, 219] width 60 height 14
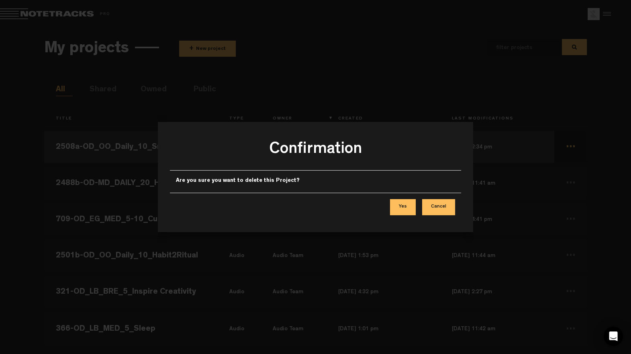
click at [404, 201] on button "Yes" at bounding box center [403, 207] width 26 height 16
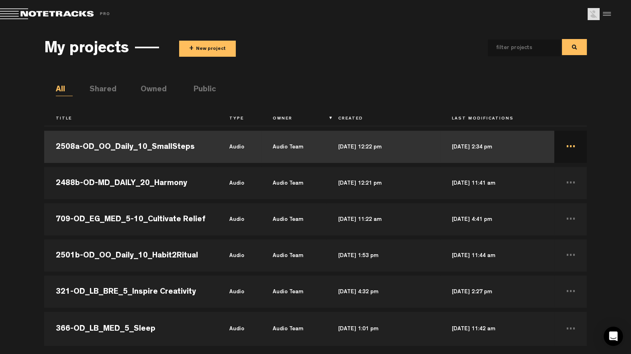
scroll to position [21447, 0]
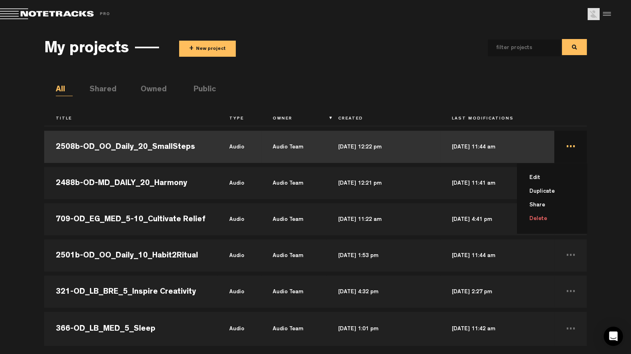
click at [544, 216] on li "Delete" at bounding box center [557, 219] width 60 height 14
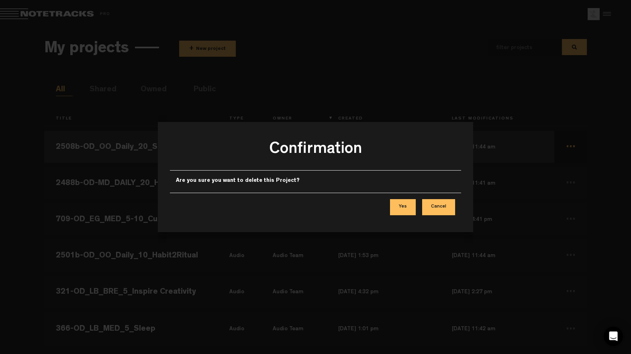
drag, startPoint x: 412, startPoint y: 207, endPoint x: 501, endPoint y: 181, distance: 92.7
click at [413, 206] on button "Yes" at bounding box center [403, 207] width 26 height 16
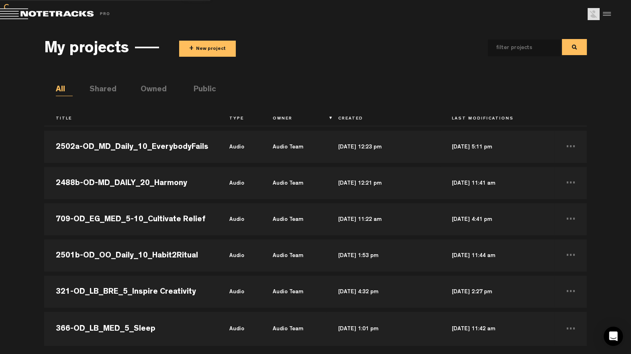
scroll to position [21411, 0]
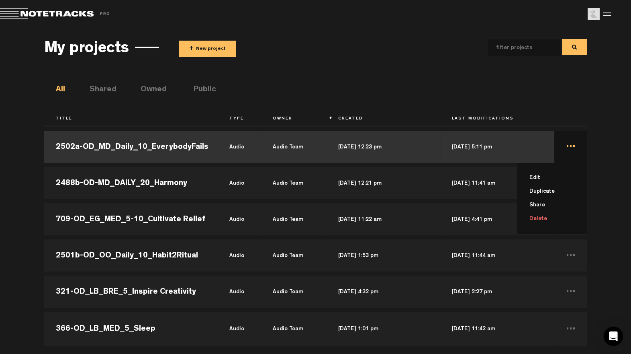
click at [540, 219] on li "Delete" at bounding box center [557, 219] width 60 height 14
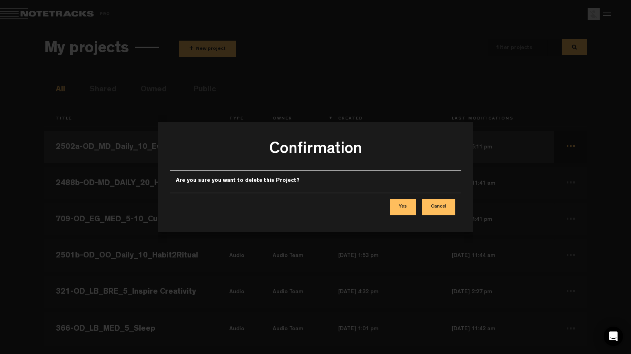
click at [414, 213] on button "Yes" at bounding box center [403, 207] width 26 height 16
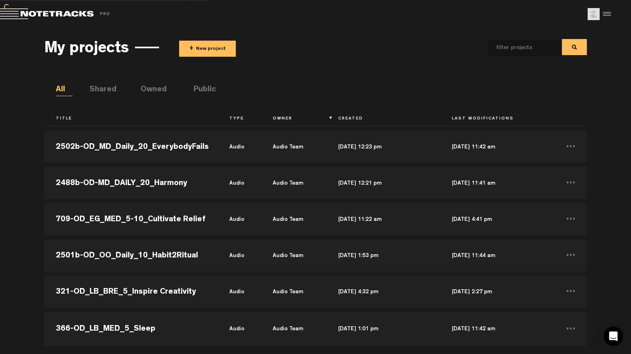
scroll to position [21375, 0]
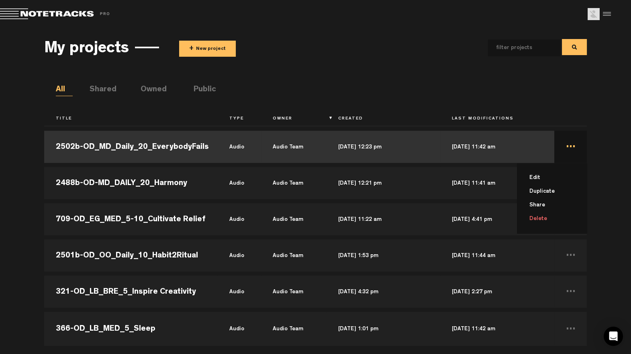
click at [540, 218] on li "Delete" at bounding box center [557, 219] width 60 height 14
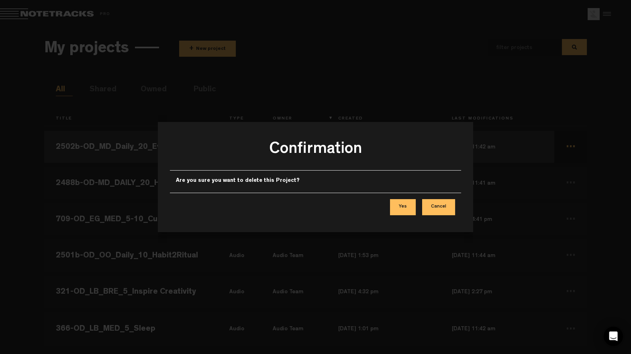
click at [404, 200] on button "Yes" at bounding box center [403, 207] width 26 height 16
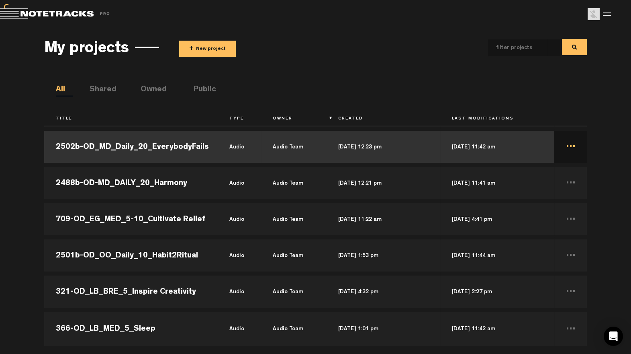
scroll to position [21338, 0]
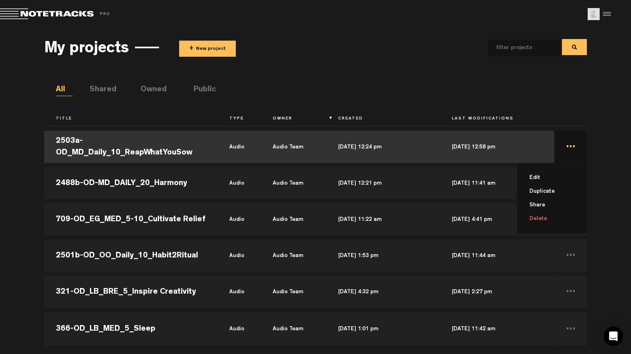
click at [539, 223] on li "Delete" at bounding box center [557, 219] width 60 height 14
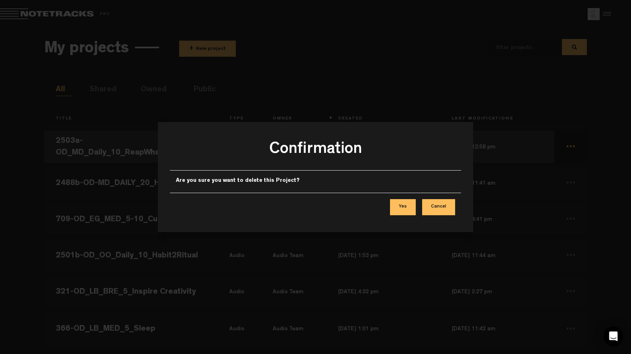
click at [403, 206] on button "Yes" at bounding box center [403, 207] width 26 height 16
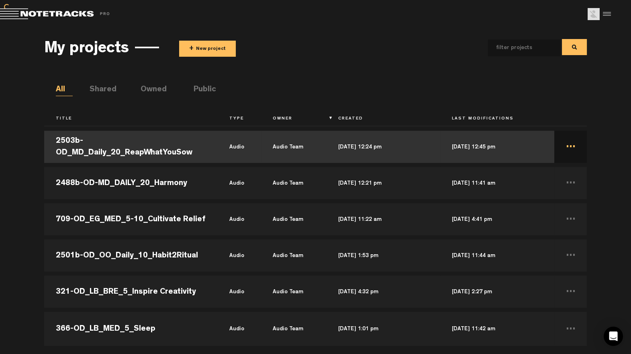
scroll to position [21302, 0]
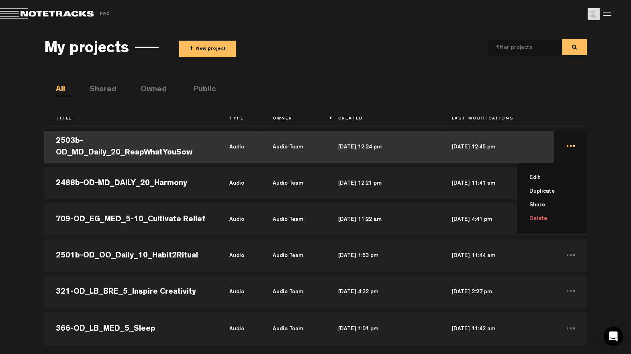
click at [540, 218] on li "Delete" at bounding box center [557, 219] width 60 height 14
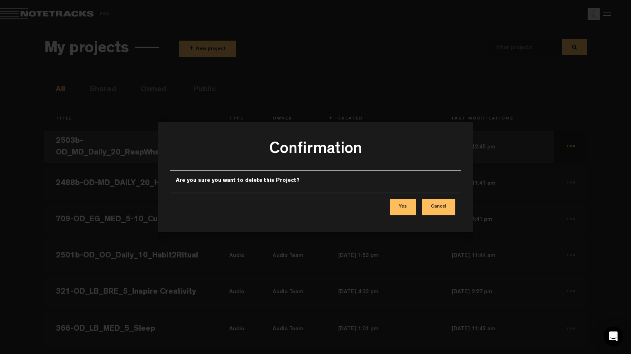
drag, startPoint x: 391, startPoint y: 206, endPoint x: 397, endPoint y: 209, distance: 7.2
click at [391, 206] on div "Yes Cancel" at bounding box center [316, 206] width 292 height 29
drag, startPoint x: 405, startPoint y: 213, endPoint x: 401, endPoint y: 208, distance: 6.6
click at [405, 213] on button "Yes" at bounding box center [403, 207] width 26 height 16
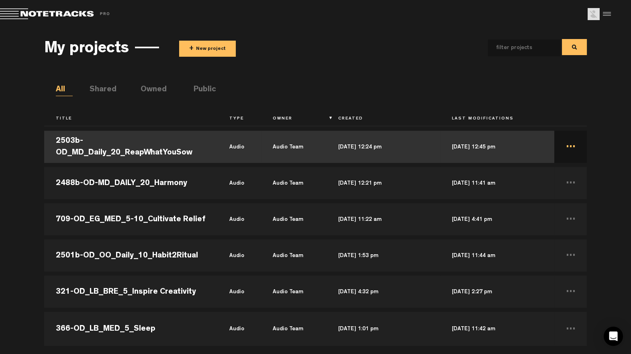
scroll to position [21266, 0]
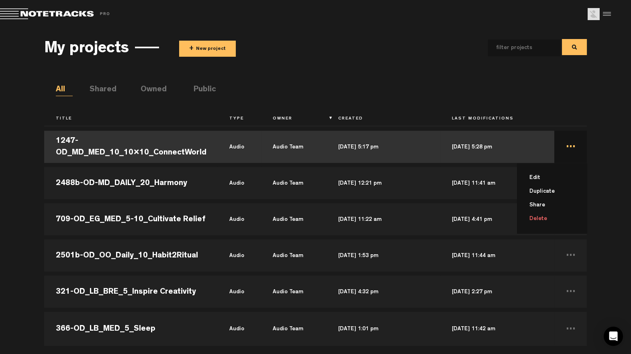
click at [537, 216] on li "Delete" at bounding box center [557, 219] width 60 height 14
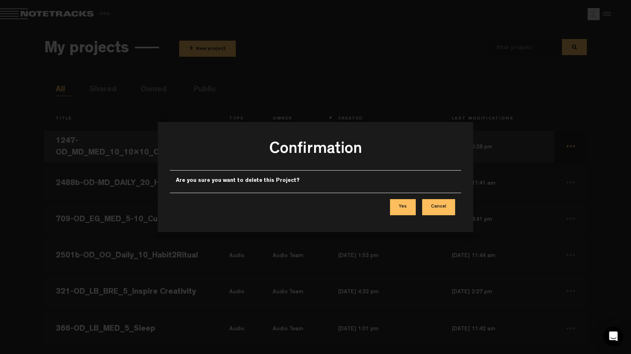
drag, startPoint x: 402, startPoint y: 201, endPoint x: 393, endPoint y: 200, distance: 8.5
click at [402, 201] on button "Yes" at bounding box center [403, 207] width 26 height 16
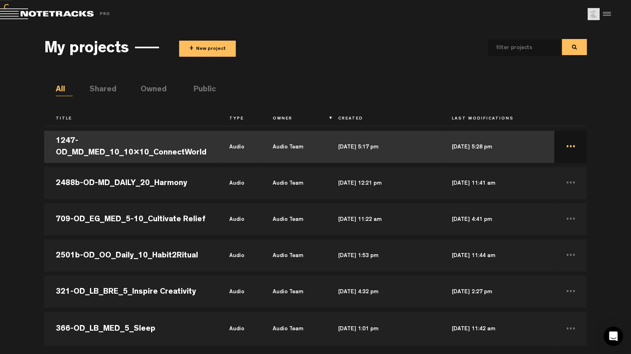
scroll to position [21230, 0]
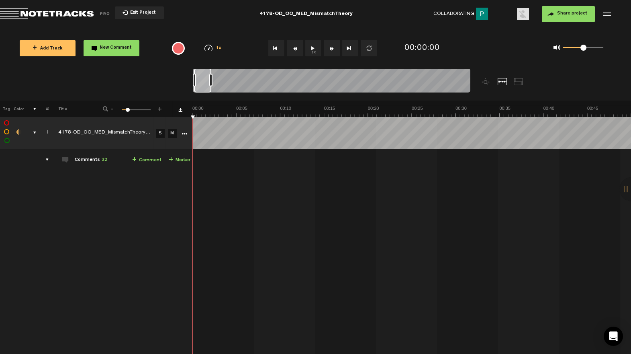
click at [31, 131] on div "comments, stamps & drawings" at bounding box center [31, 133] width 12 height 8
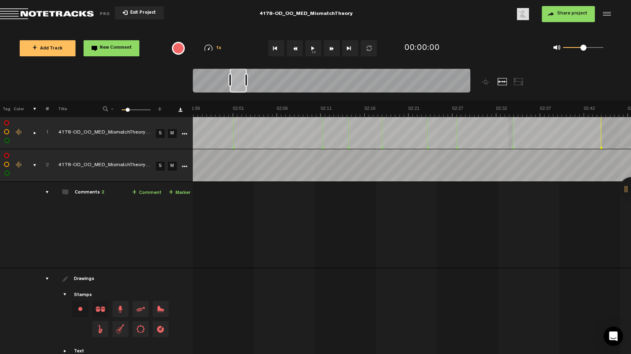
scroll to position [0, 868]
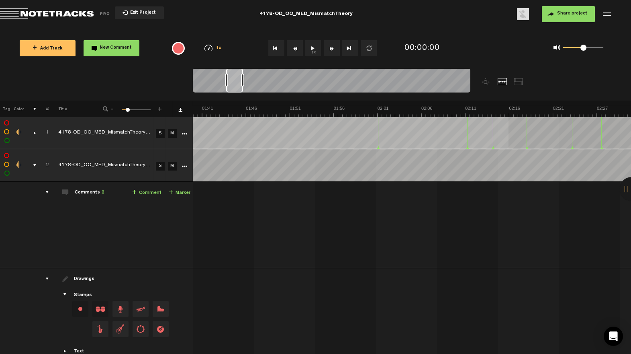
drag, startPoint x: 33, startPoint y: 165, endPoint x: 64, endPoint y: 178, distance: 33.4
click at [33, 165] on div "comments, stamps & drawings" at bounding box center [31, 165] width 12 height 8
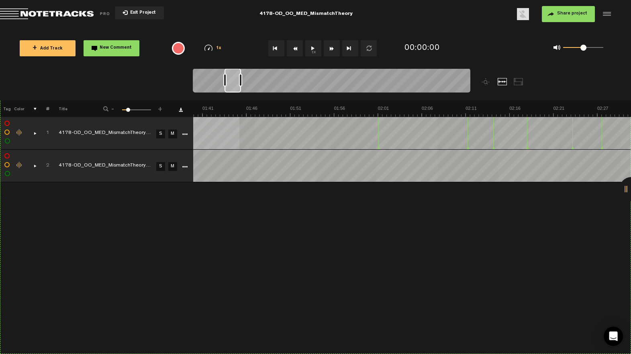
scroll to position [0, 820]
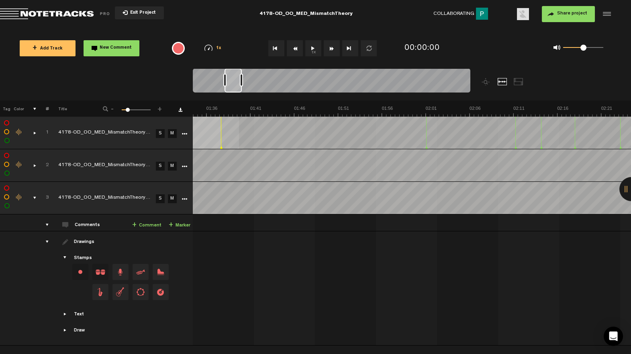
click at [62, 11] on span "Return to Project List" at bounding box center [56, 13] width 113 height 11
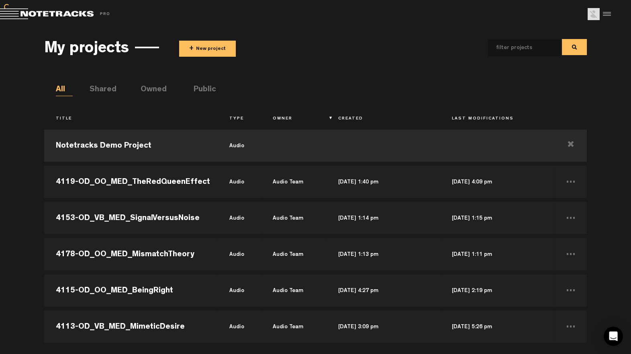
click at [209, 54] on button "+ New project" at bounding box center [207, 49] width 57 height 16
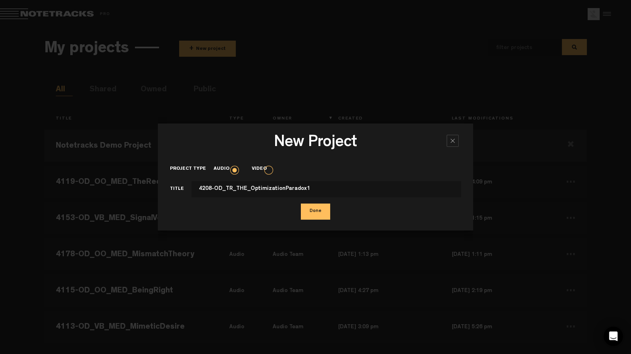
type input "4208-OD_TR_THE_OptimizationParadox1"
click at [301, 203] on button "Done" at bounding box center [315, 211] width 29 height 16
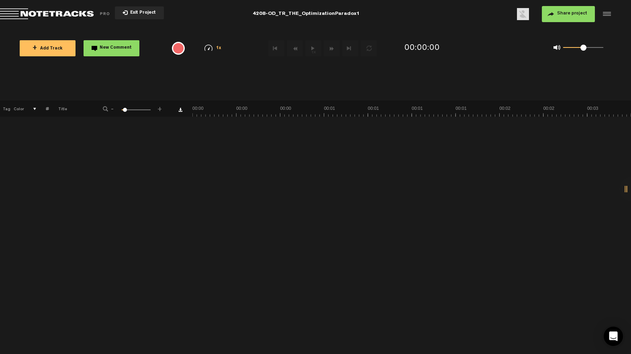
click at [566, 15] on span "Share project" at bounding box center [572, 13] width 30 height 5
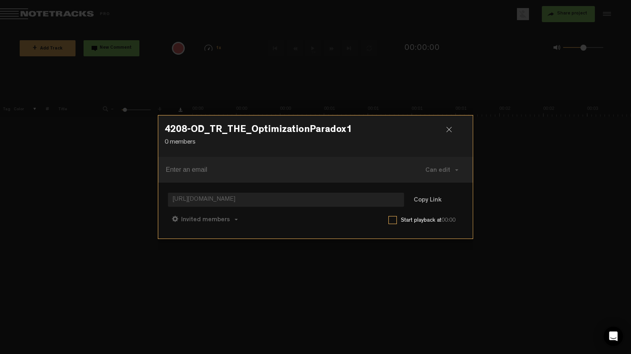
drag, startPoint x: 420, startPoint y: 198, endPoint x: 394, endPoint y: 202, distance: 26.5
click at [420, 198] on button "Copy Link" at bounding box center [428, 200] width 44 height 16
click at [224, 221] on span "Can comment" at bounding box center [240, 220] width 41 height 6
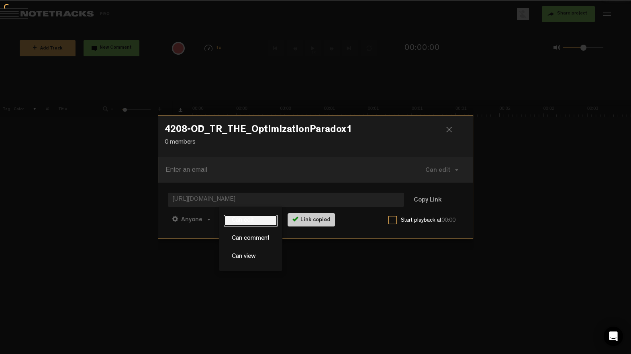
click at [232, 222] on link "Can edit" at bounding box center [251, 221] width 54 height 12
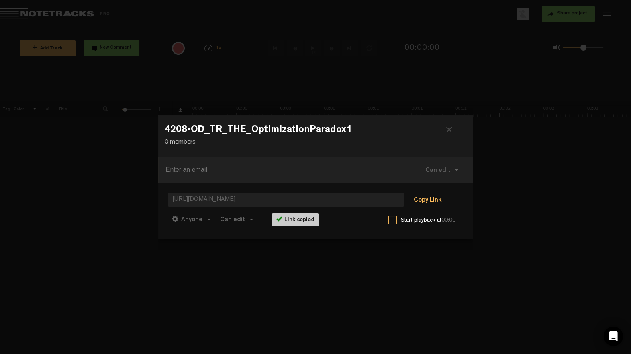
click at [434, 208] on div "https://app.notetracks.com/#/app/audioproject/348a_TlttW93jOP0EHkt0UZbJ-ab68hLT…" at bounding box center [316, 200] width 296 height 17
drag, startPoint x: 434, startPoint y: 200, endPoint x: 444, endPoint y: 155, distance: 46.6
click at [434, 200] on button "Copy Link" at bounding box center [428, 200] width 44 height 16
click at [448, 131] on div at bounding box center [452, 133] width 12 height 12
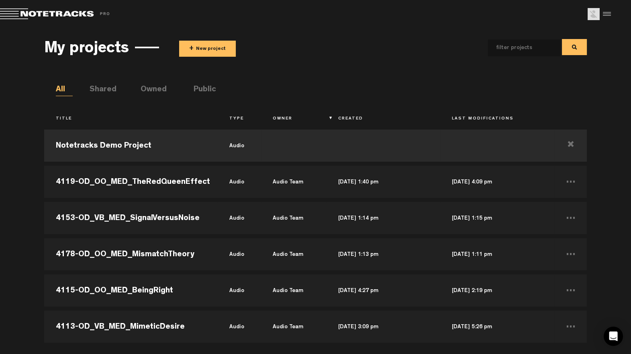
scroll to position [21230, 0]
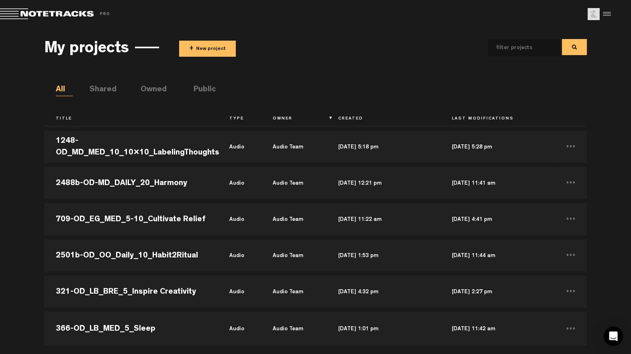
click at [209, 51] on button "+ New project" at bounding box center [207, 49] width 57 height 16
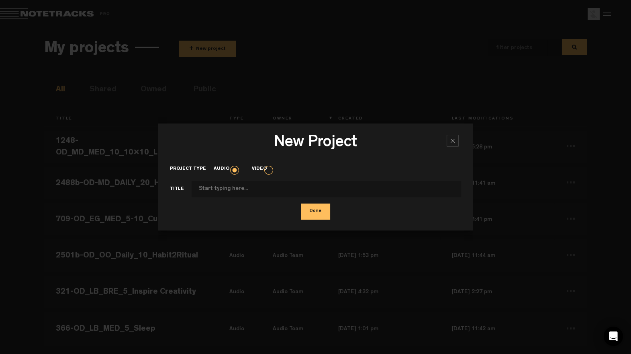
drag, startPoint x: 452, startPoint y: 138, endPoint x: 446, endPoint y: 160, distance: 23.3
click at [452, 138] on div at bounding box center [453, 141] width 12 height 12
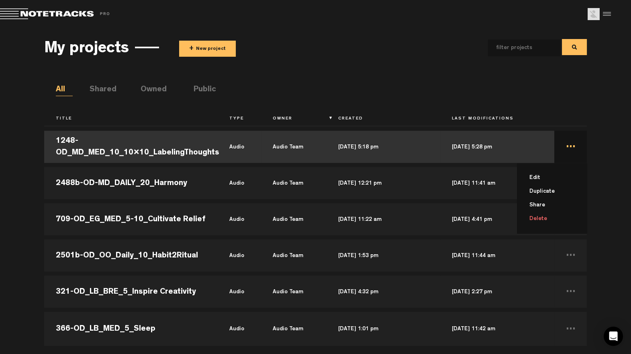
click at [548, 219] on li "Delete" at bounding box center [557, 219] width 60 height 14
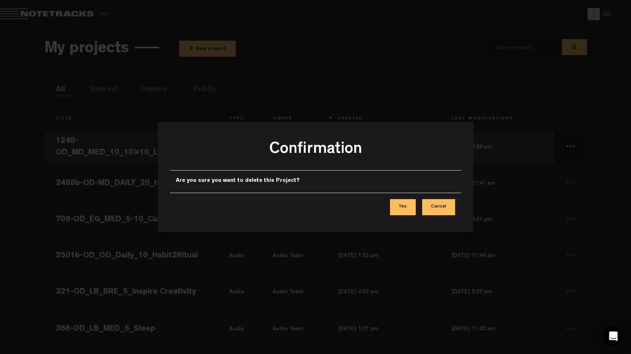
click at [396, 205] on button "Yes" at bounding box center [403, 207] width 26 height 16
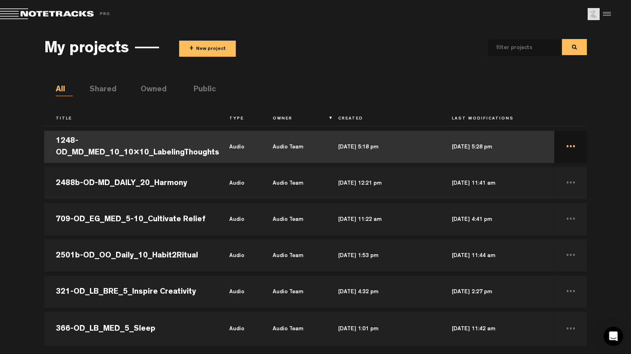
scroll to position [21194, 0]
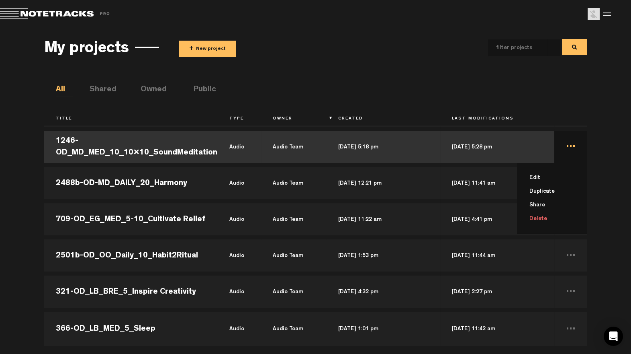
click at [538, 213] on li "Delete" at bounding box center [557, 219] width 60 height 14
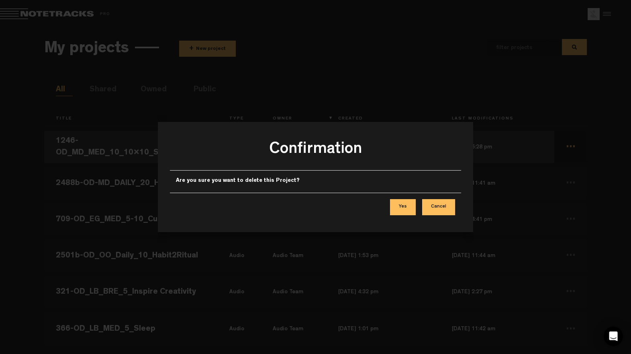
click at [405, 205] on button "Yes" at bounding box center [403, 207] width 26 height 16
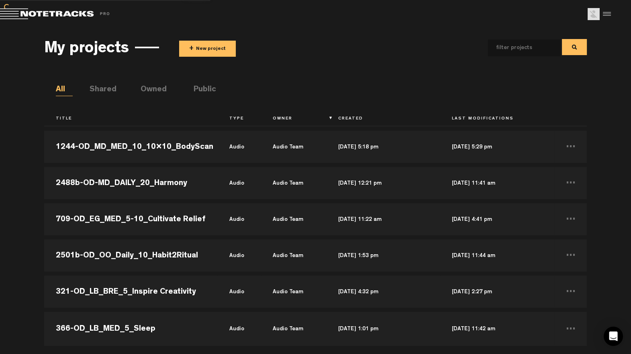
scroll to position [21158, 0]
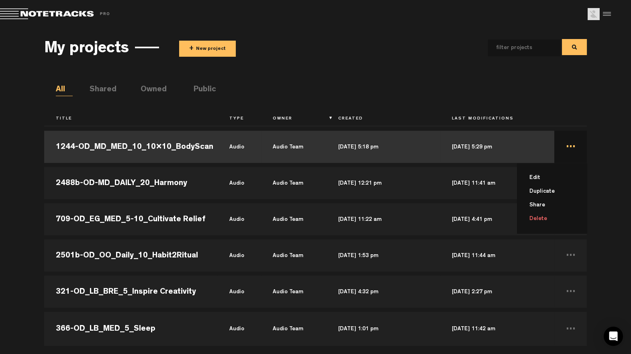
click at [534, 219] on li "Delete" at bounding box center [557, 219] width 60 height 14
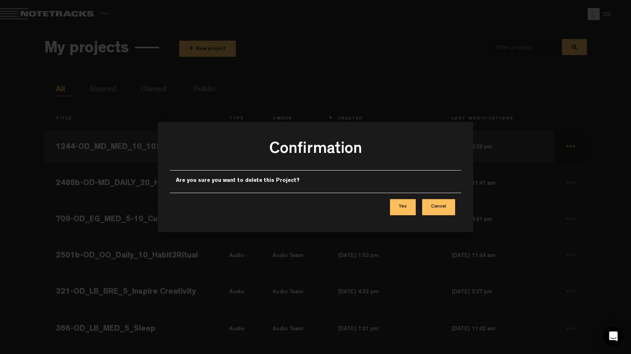
click at [409, 210] on button "Yes" at bounding box center [403, 207] width 26 height 16
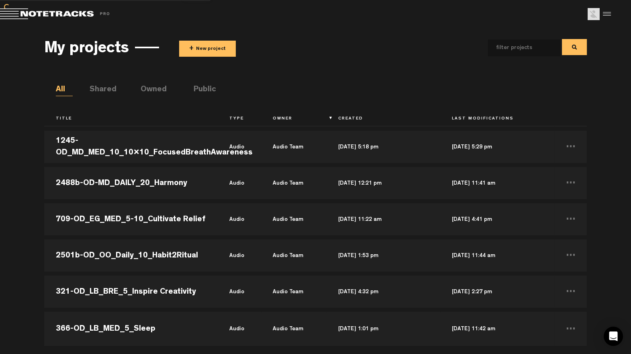
scroll to position [21121, 0]
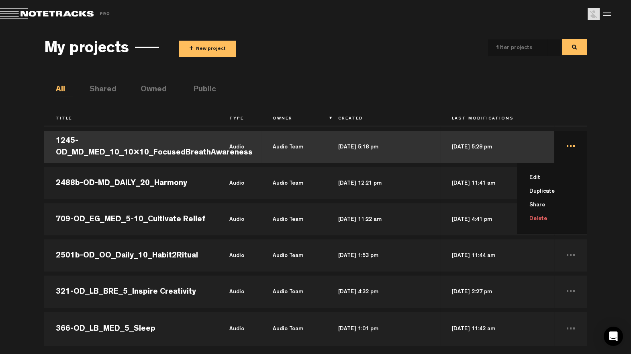
click at [533, 215] on li "Delete" at bounding box center [557, 219] width 60 height 14
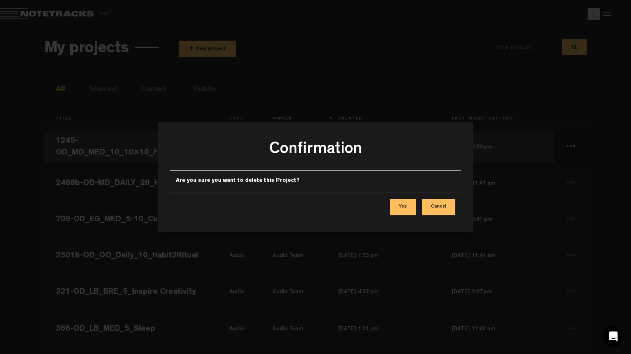
click at [404, 208] on button "Yes" at bounding box center [403, 207] width 26 height 16
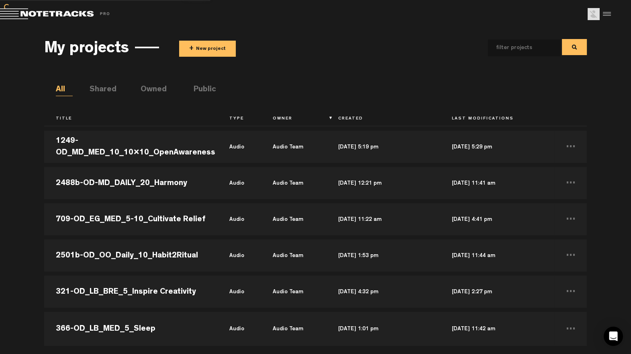
scroll to position [21085, 0]
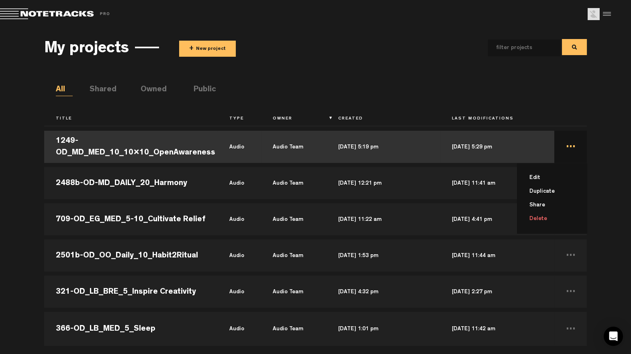
click at [535, 218] on li "Delete" at bounding box center [557, 219] width 60 height 14
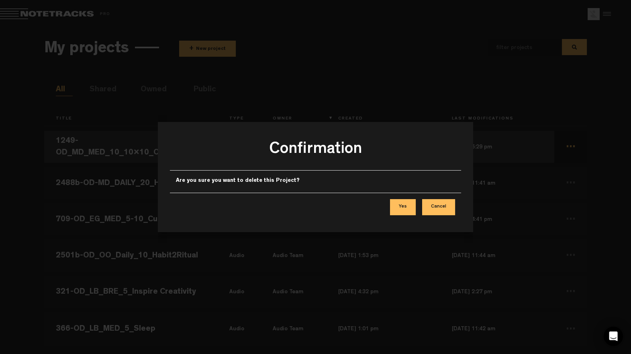
click at [409, 206] on button "Yes" at bounding box center [403, 207] width 26 height 16
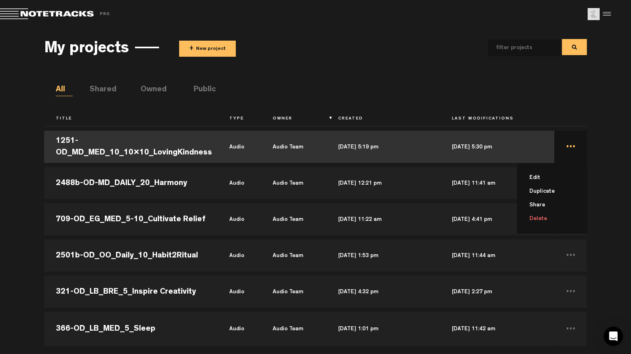
click at [536, 219] on li "Delete" at bounding box center [557, 219] width 60 height 14
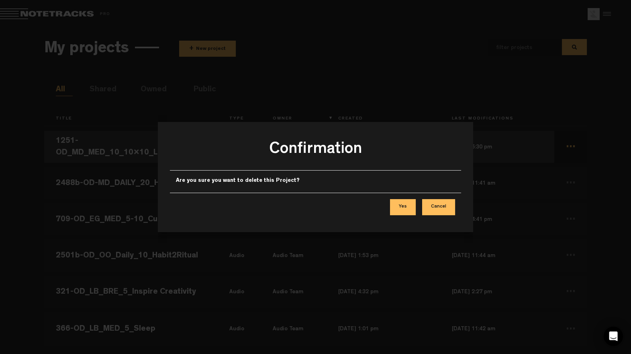
click at [411, 207] on button "Yes" at bounding box center [403, 207] width 26 height 16
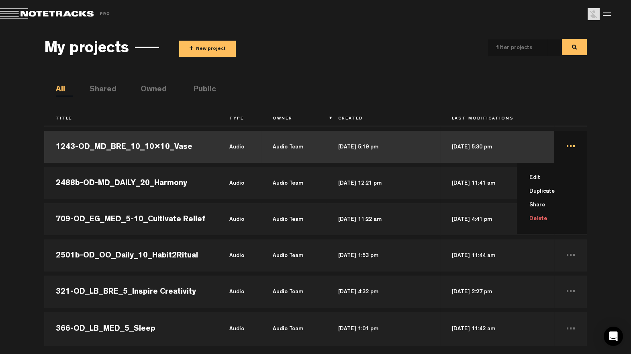
click at [539, 215] on li "Delete" at bounding box center [557, 219] width 60 height 14
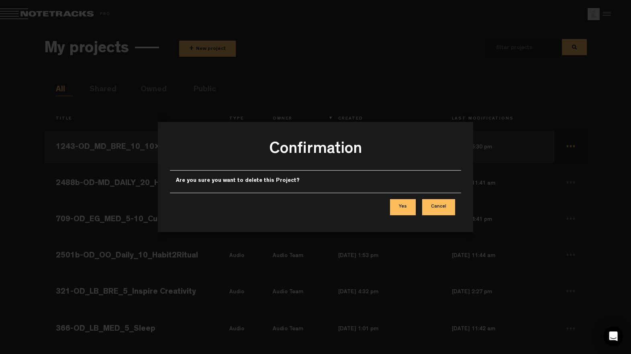
click at [401, 208] on button "Yes" at bounding box center [403, 207] width 26 height 16
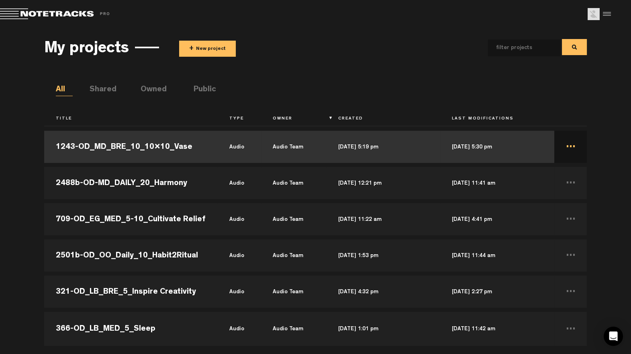
scroll to position [20977, 0]
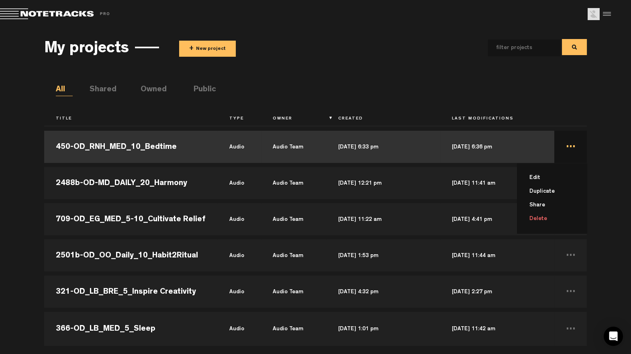
click at [532, 217] on li "Delete" at bounding box center [557, 219] width 60 height 14
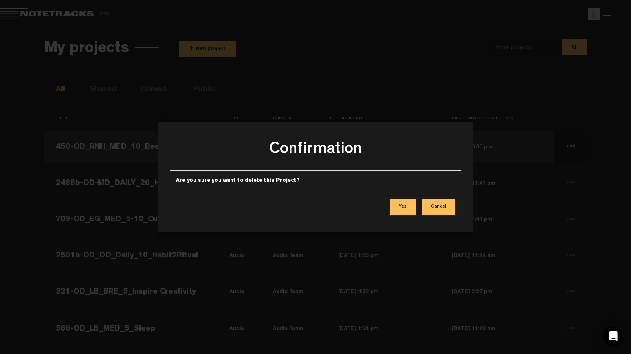
click at [408, 201] on button "Yes" at bounding box center [403, 207] width 26 height 16
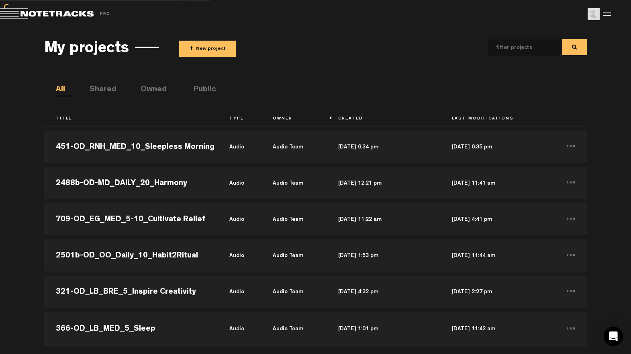
scroll to position [20941, 0]
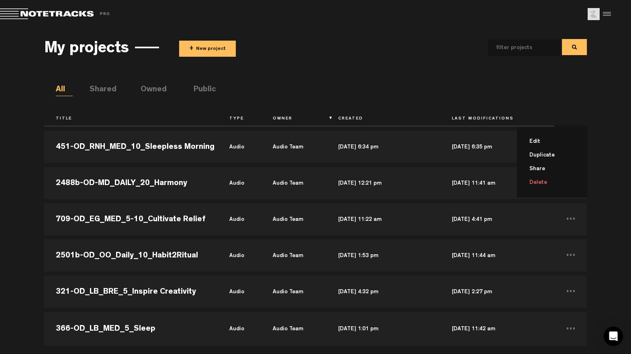
click at [533, 183] on li "Delete" at bounding box center [557, 183] width 60 height 14
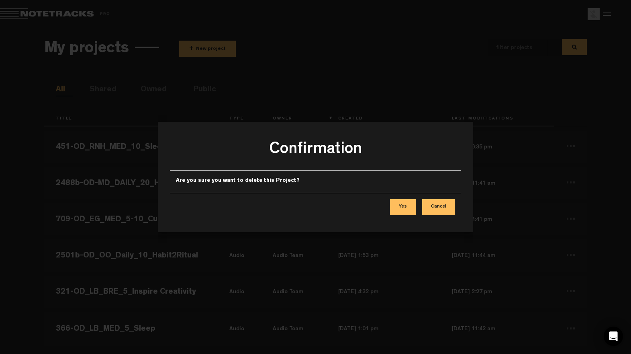
click at [408, 206] on button "Yes" at bounding box center [403, 207] width 26 height 16
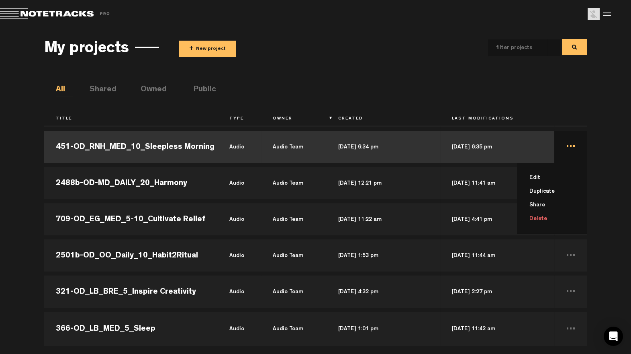
click at [534, 218] on li "Delete" at bounding box center [557, 219] width 60 height 14
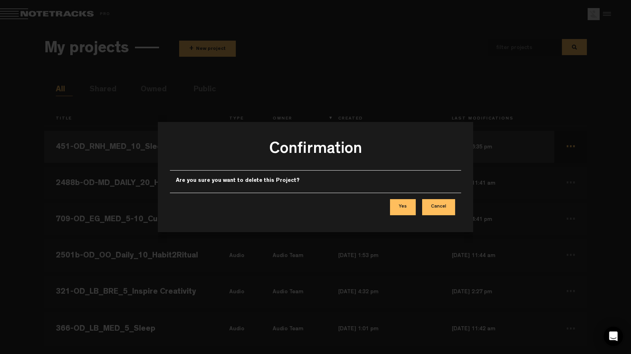
click at [407, 211] on button "Yes" at bounding box center [403, 207] width 26 height 16
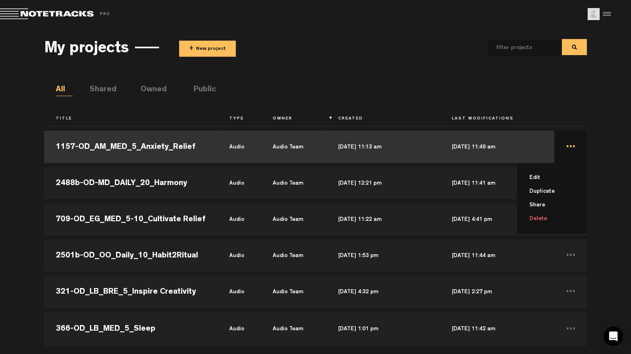
click at [535, 219] on li "Delete" at bounding box center [557, 219] width 60 height 14
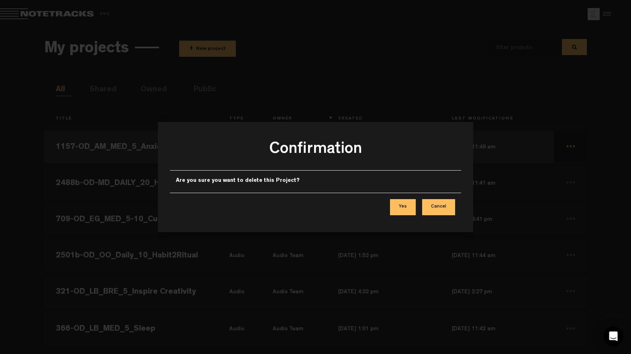
click at [407, 202] on button "Yes" at bounding box center [403, 207] width 26 height 16
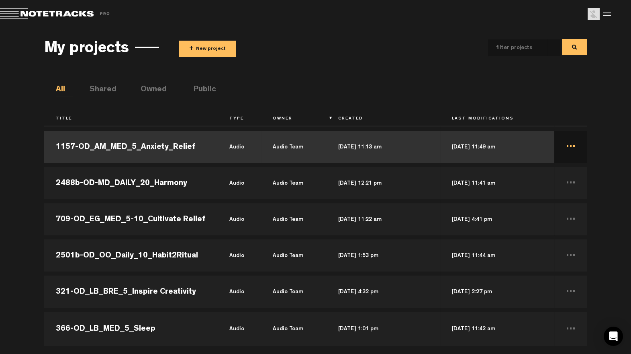
scroll to position [20832, 0]
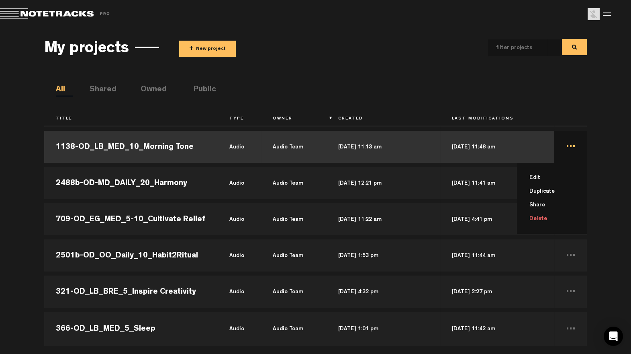
click at [535, 213] on li "Delete" at bounding box center [557, 219] width 60 height 14
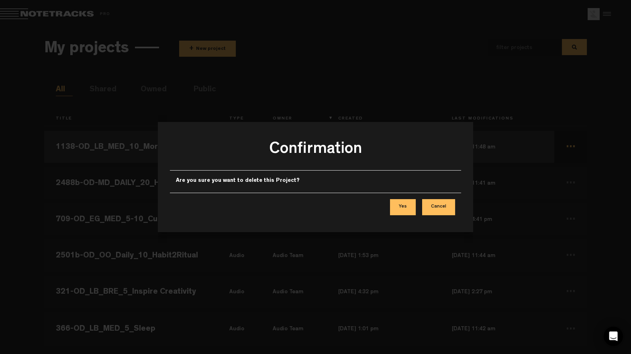
click at [393, 202] on button "Yes" at bounding box center [403, 207] width 26 height 16
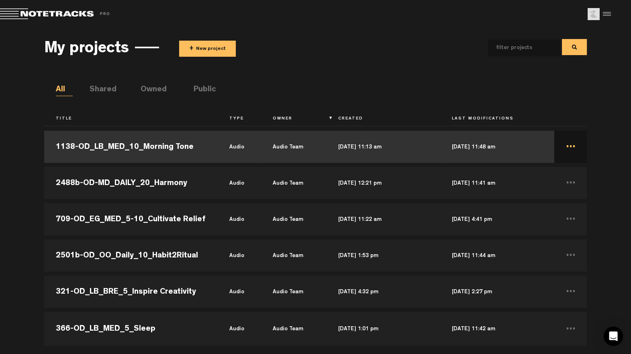
scroll to position [20796, 0]
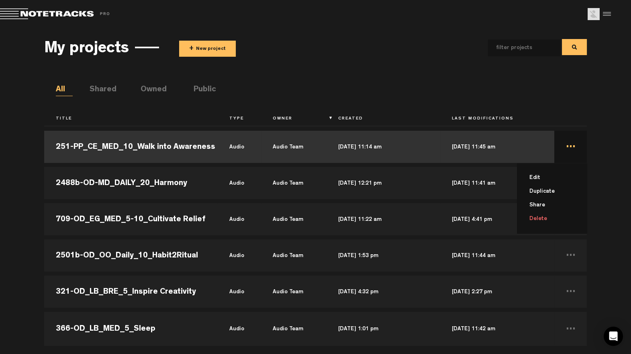
click at [543, 217] on li "Delete" at bounding box center [557, 219] width 60 height 14
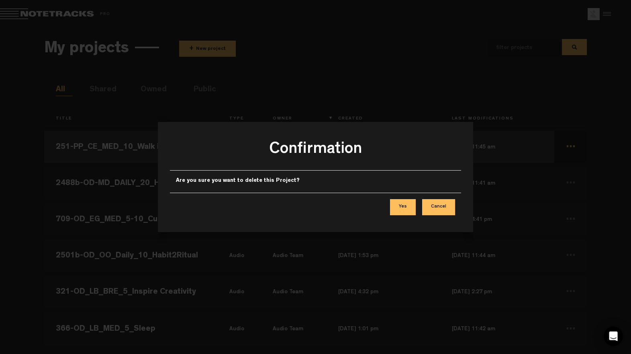
click at [420, 212] on div "Yes Cancel" at bounding box center [316, 206] width 292 height 29
click at [409, 208] on button "Yes" at bounding box center [403, 207] width 26 height 16
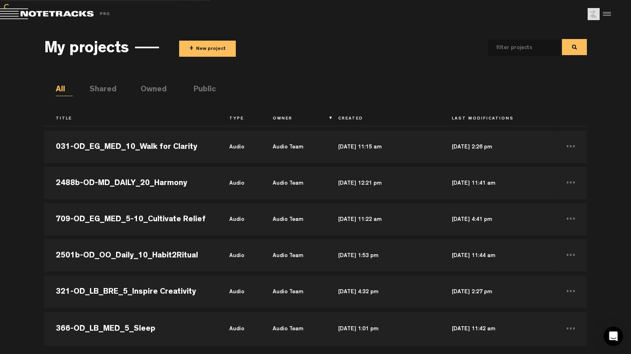
scroll to position [20760, 0]
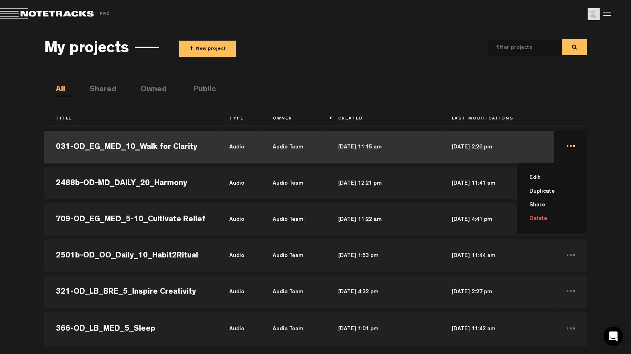
click at [538, 218] on li "Delete" at bounding box center [557, 219] width 60 height 14
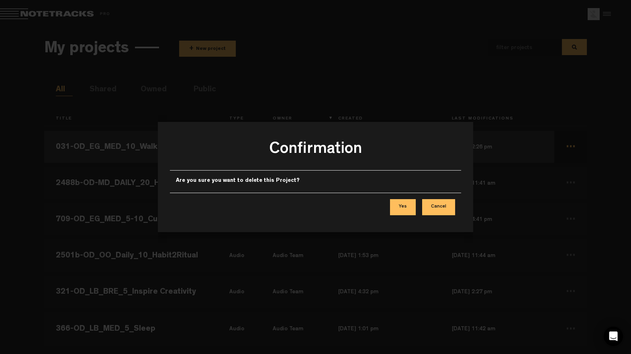
click at [405, 205] on button "Yes" at bounding box center [403, 207] width 26 height 16
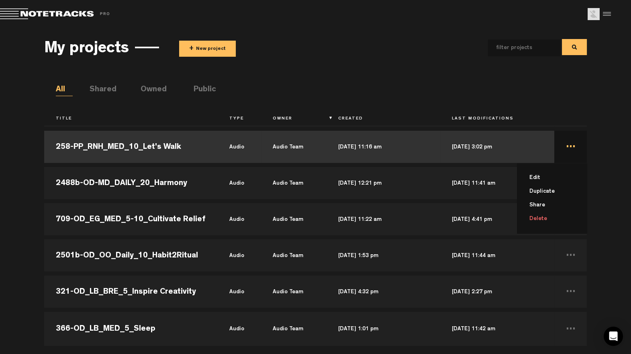
click at [541, 215] on li "Delete" at bounding box center [557, 219] width 60 height 14
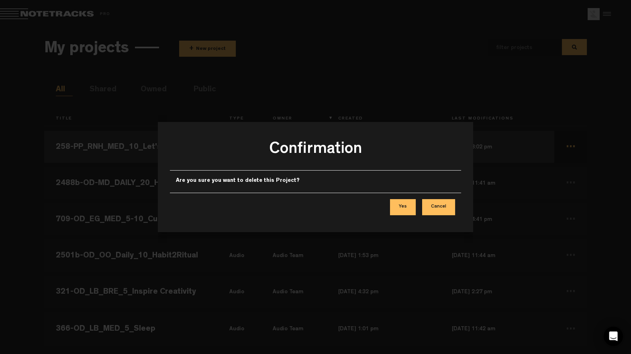
click at [399, 207] on button "Yes" at bounding box center [403, 207] width 26 height 16
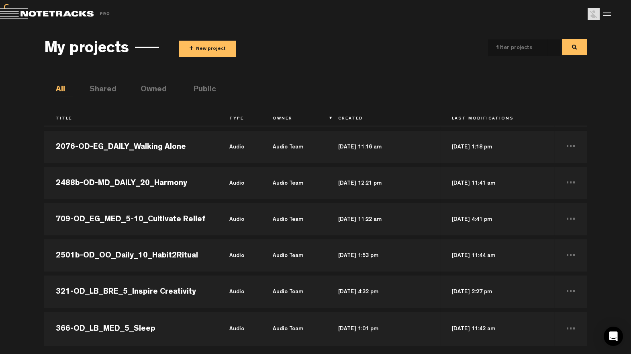
scroll to position [20687, 0]
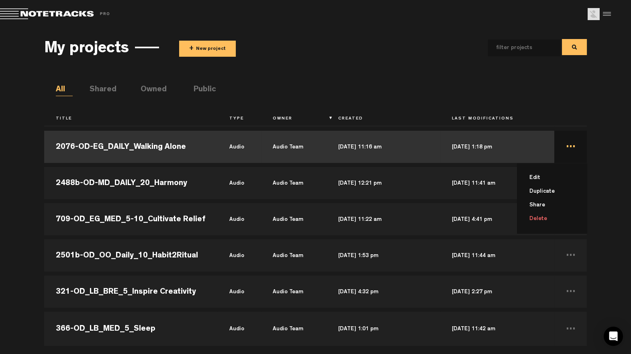
click at [538, 221] on li "Delete" at bounding box center [557, 219] width 60 height 14
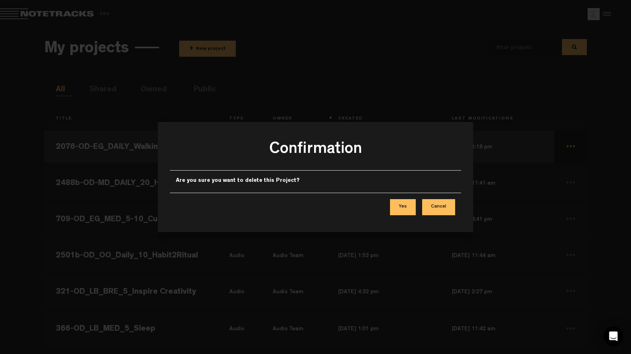
click at [393, 207] on button "Yes" at bounding box center [403, 207] width 26 height 16
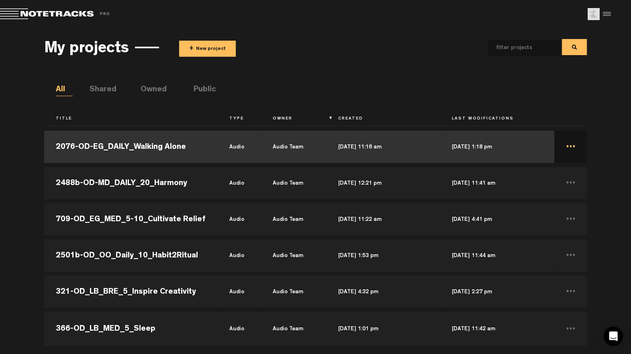
scroll to position [20651, 0]
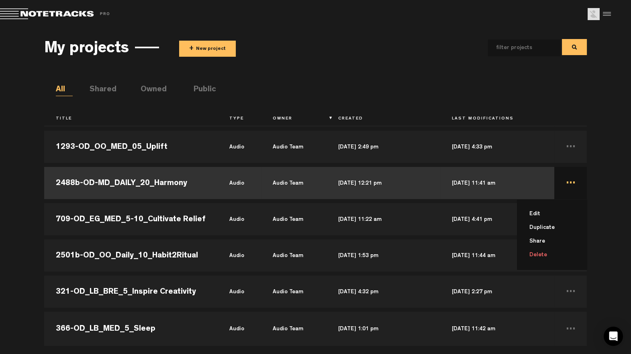
click at [532, 250] on li "Delete" at bounding box center [557, 255] width 60 height 14
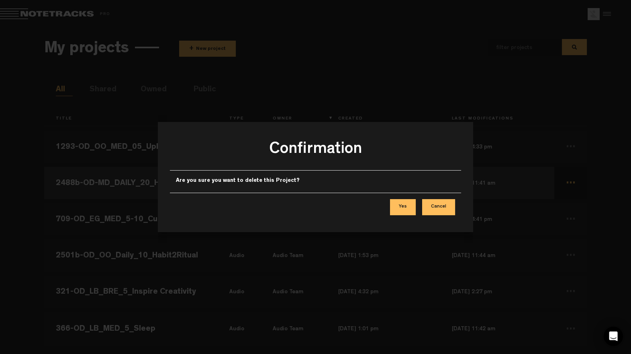
click at [405, 205] on button "Yes" at bounding box center [403, 207] width 26 height 16
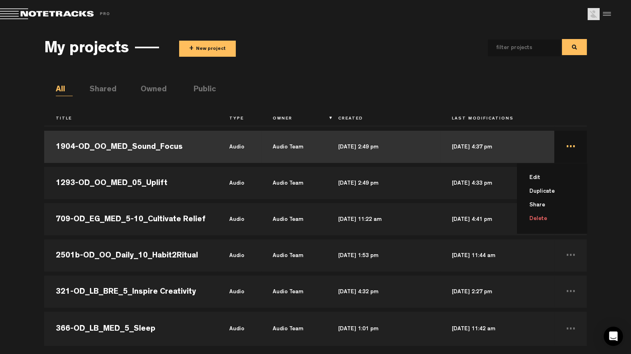
click at [535, 215] on li "Delete" at bounding box center [557, 219] width 60 height 14
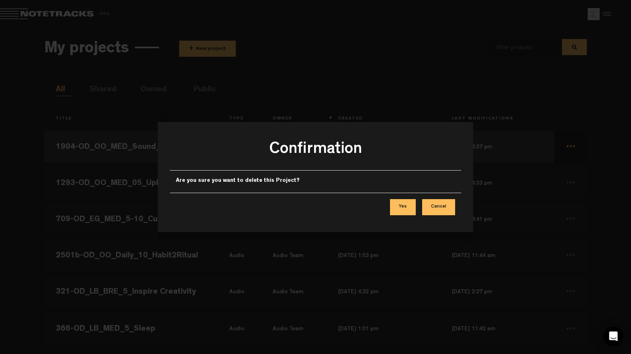
click at [414, 207] on button "Yes" at bounding box center [403, 207] width 26 height 16
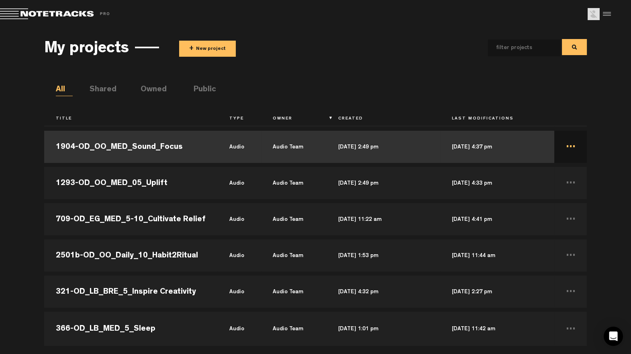
scroll to position [20579, 0]
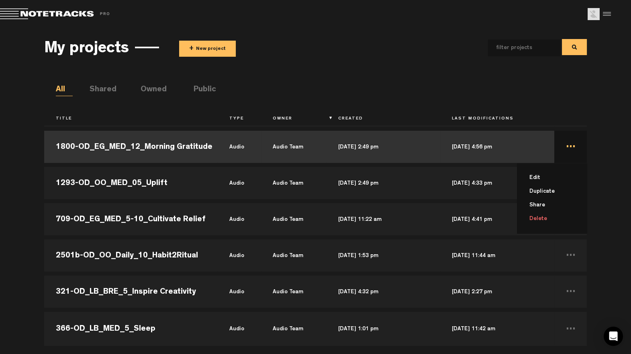
click at [536, 216] on li "Delete" at bounding box center [557, 219] width 60 height 14
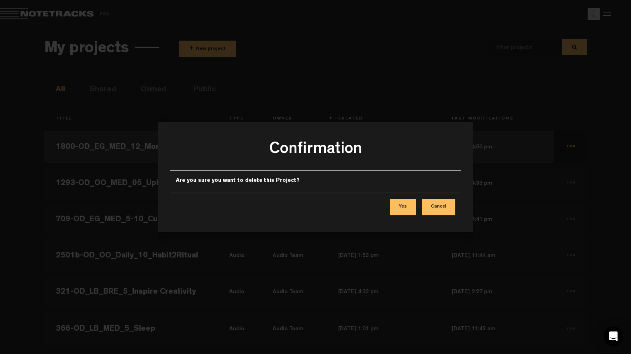
click at [401, 211] on button "Yes" at bounding box center [403, 207] width 26 height 16
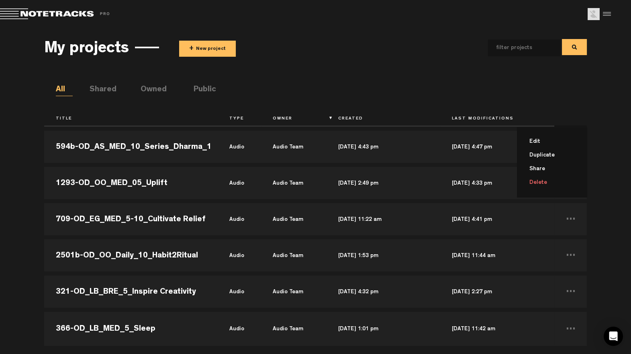
click at [530, 184] on li "Delete" at bounding box center [557, 183] width 60 height 14
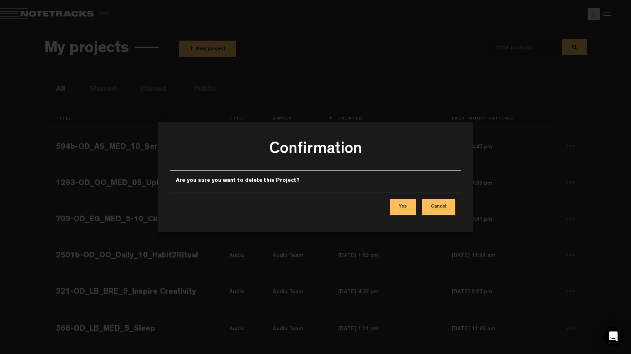
click at [415, 204] on button "Yes" at bounding box center [403, 207] width 26 height 16
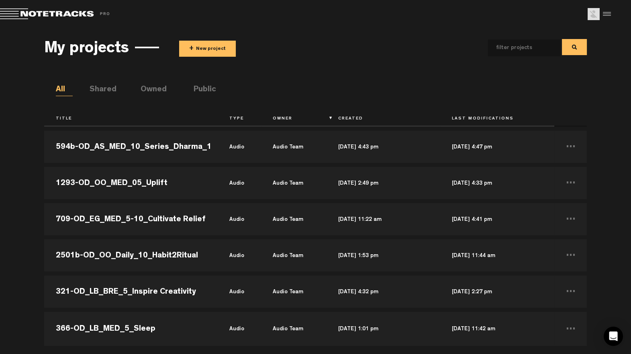
scroll to position [20507, 0]
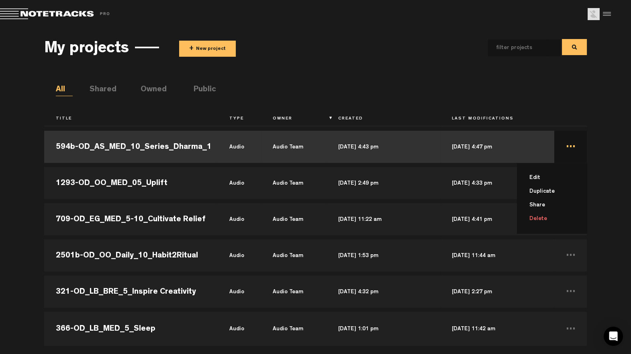
click at [537, 215] on li "Delete" at bounding box center [557, 219] width 60 height 14
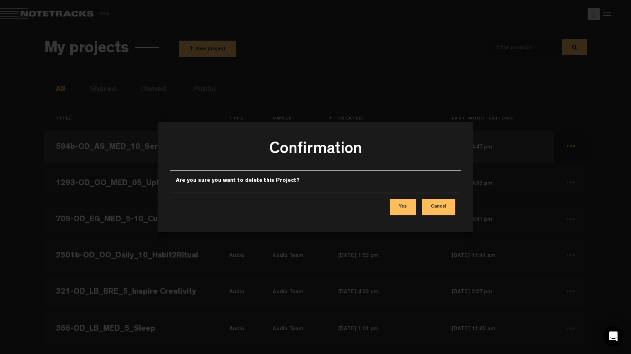
click at [405, 209] on button "Yes" at bounding box center [403, 207] width 26 height 16
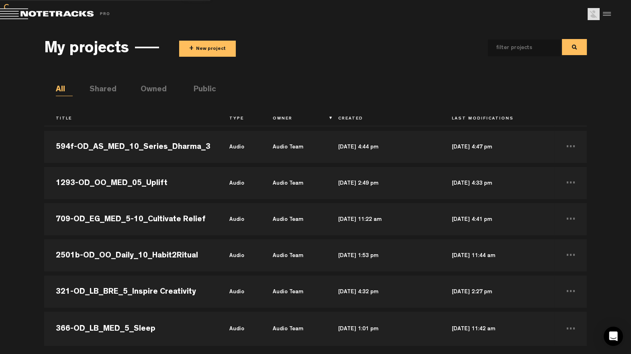
scroll to position [20470, 0]
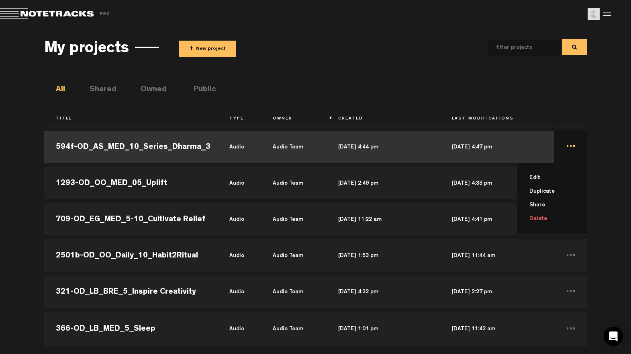
click at [534, 219] on li "Delete" at bounding box center [557, 219] width 60 height 14
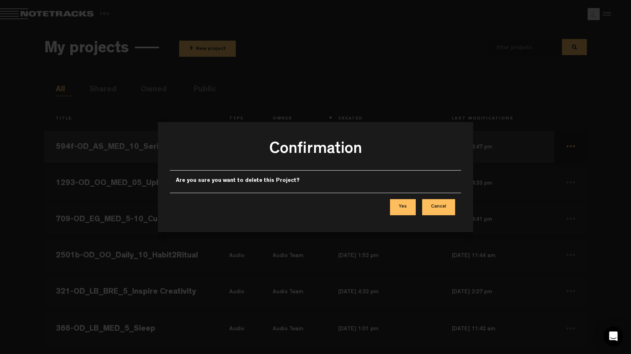
click at [409, 203] on button "Yes" at bounding box center [403, 207] width 26 height 16
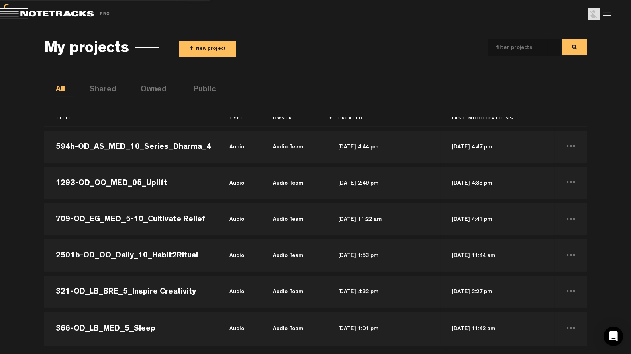
scroll to position [20434, 0]
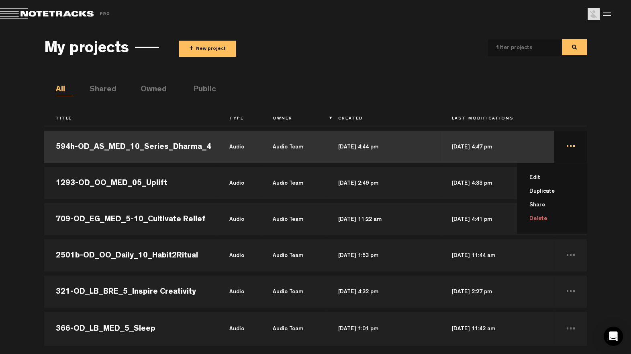
click at [536, 218] on li "Delete" at bounding box center [557, 219] width 60 height 14
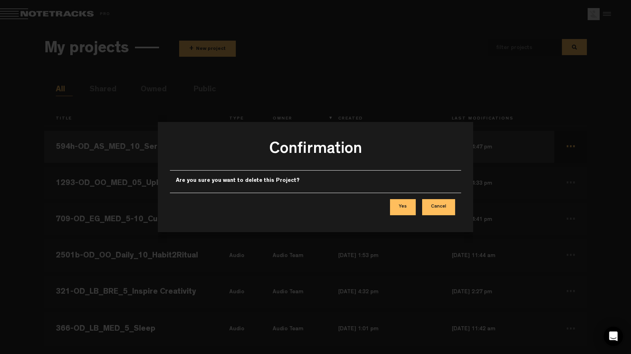
click at [403, 209] on button "Yes" at bounding box center [403, 207] width 26 height 16
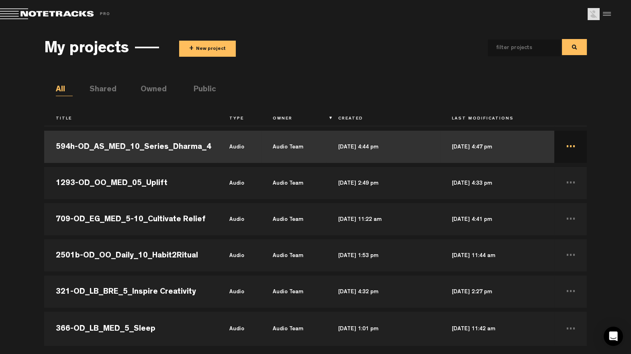
scroll to position [20398, 0]
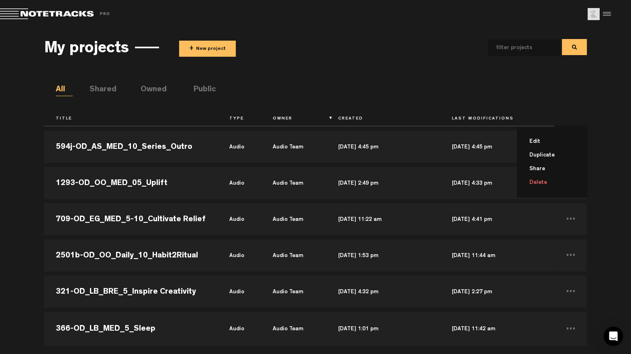
click at [538, 184] on li "Delete" at bounding box center [557, 183] width 60 height 14
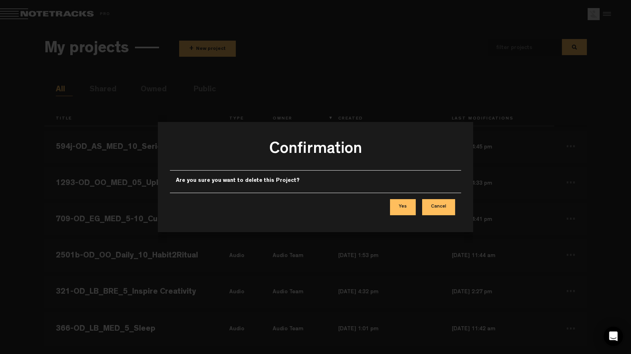
click at [416, 204] on button "Yes" at bounding box center [403, 207] width 26 height 16
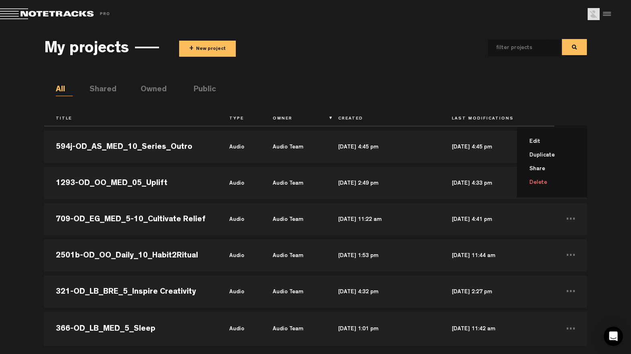
click at [532, 182] on li "Delete" at bounding box center [557, 183] width 60 height 14
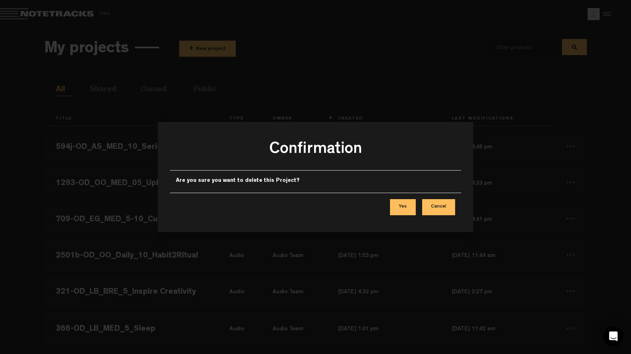
click at [408, 208] on button "Yes" at bounding box center [403, 207] width 26 height 16
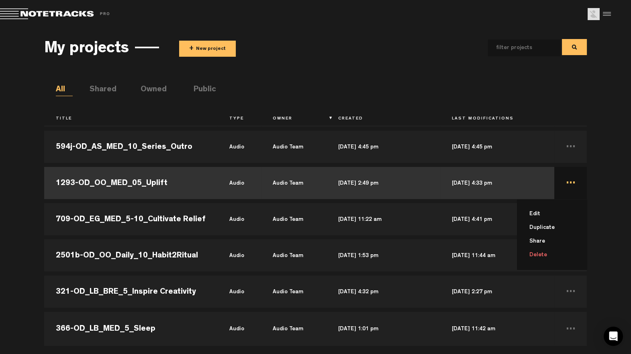
click at [536, 252] on li "Delete" at bounding box center [557, 255] width 60 height 14
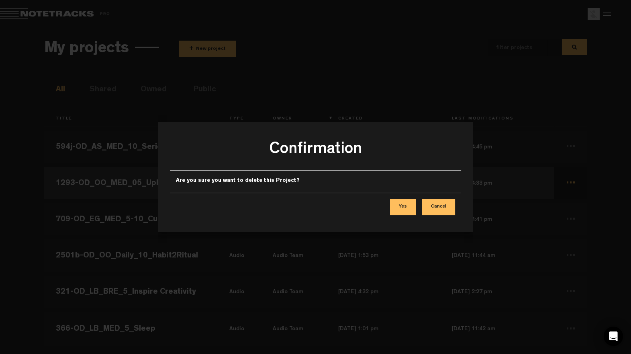
click at [405, 204] on button "Yes" at bounding box center [403, 207] width 26 height 16
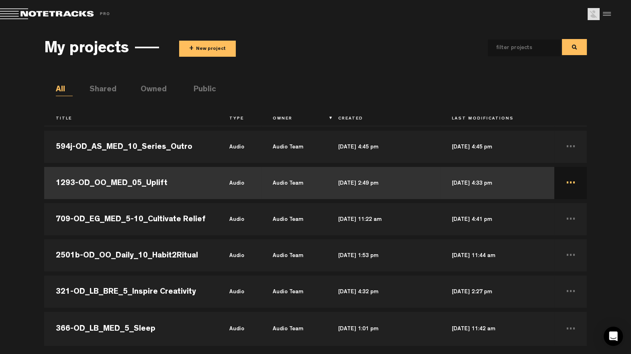
scroll to position [20290, 0]
